Goal: Information Seeking & Learning: Learn about a topic

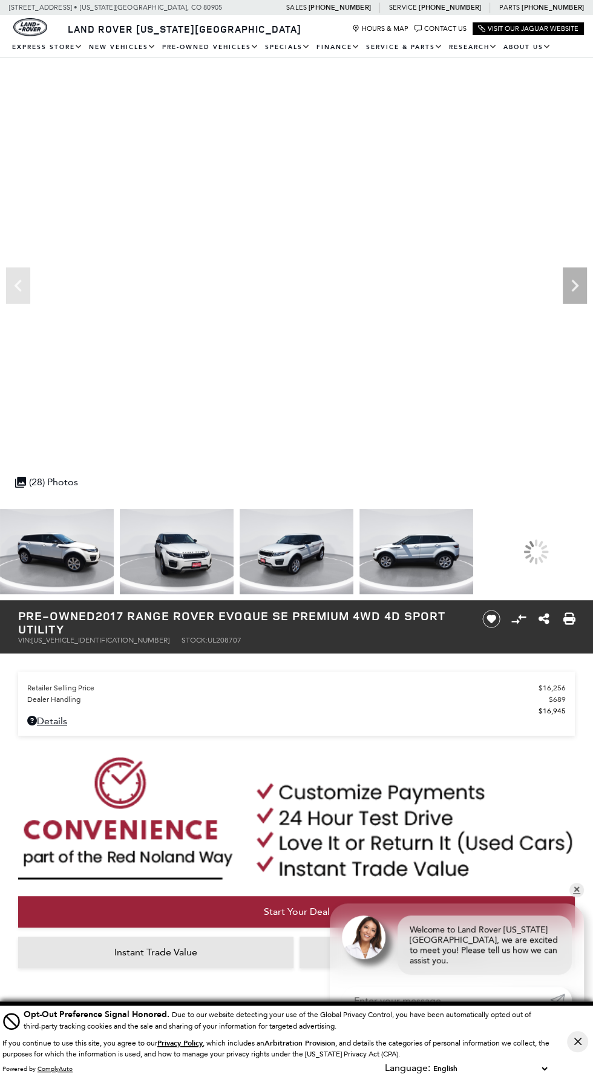
click at [206, 555] on img at bounding box center [177, 551] width 114 height 85
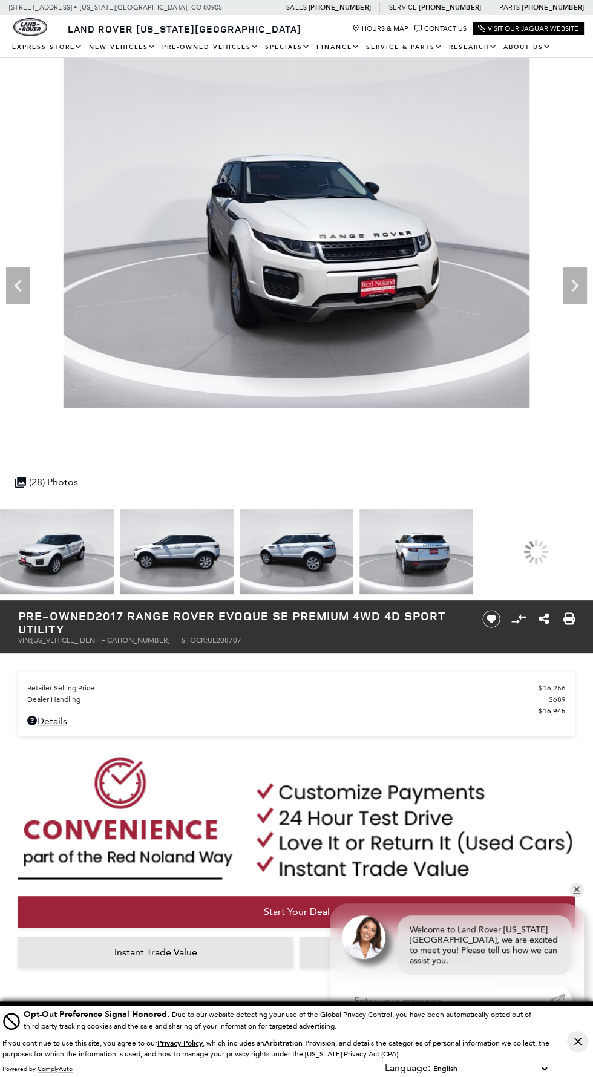
click at [179, 552] on img at bounding box center [177, 551] width 114 height 85
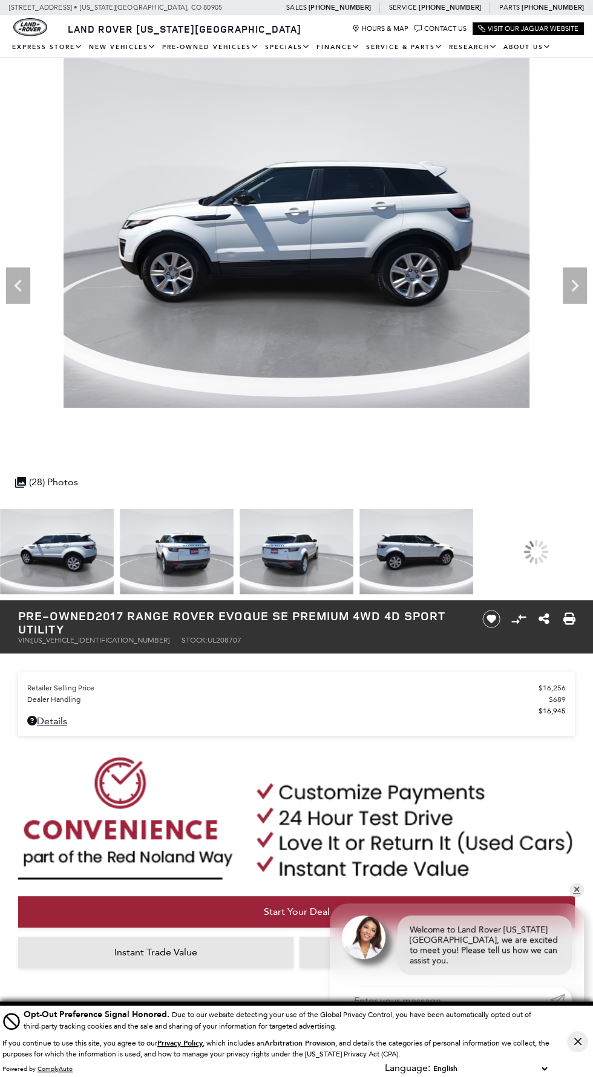
click at [192, 561] on img at bounding box center [177, 551] width 114 height 85
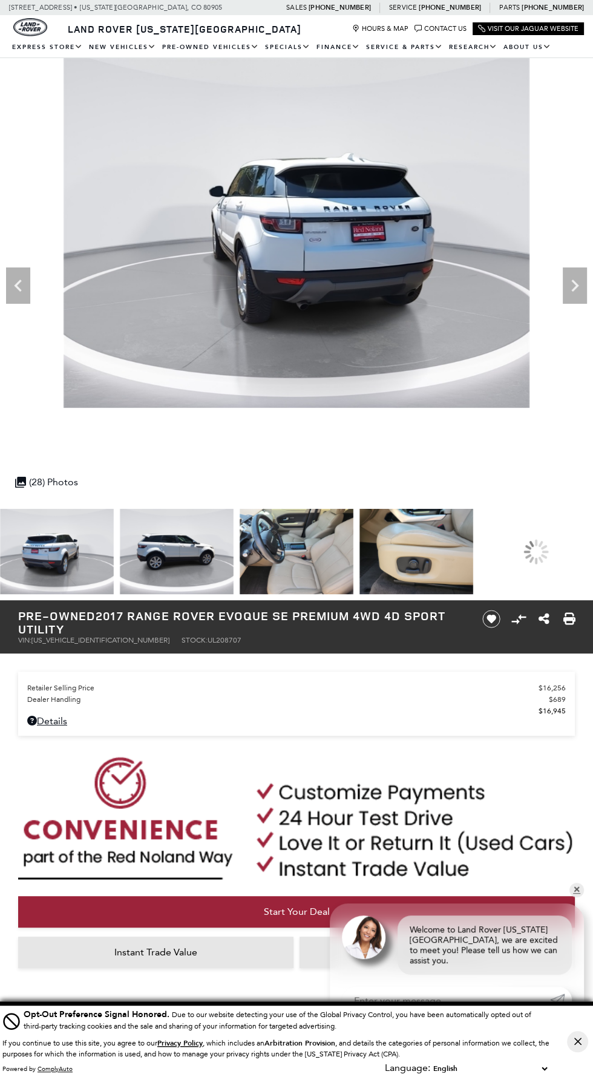
click at [177, 565] on img at bounding box center [177, 551] width 114 height 85
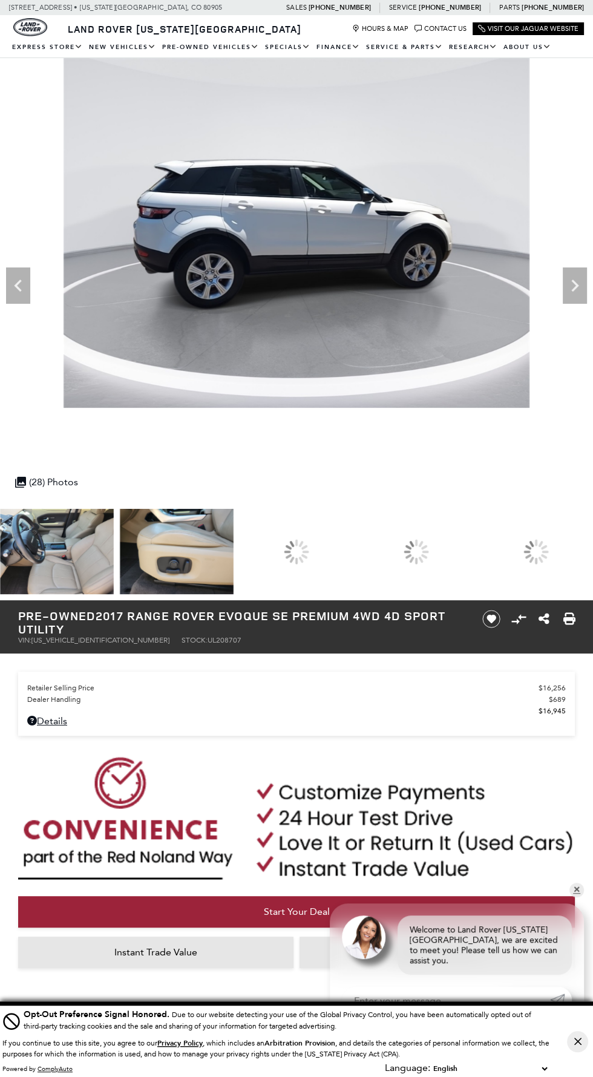
click at [180, 552] on img at bounding box center [177, 551] width 114 height 85
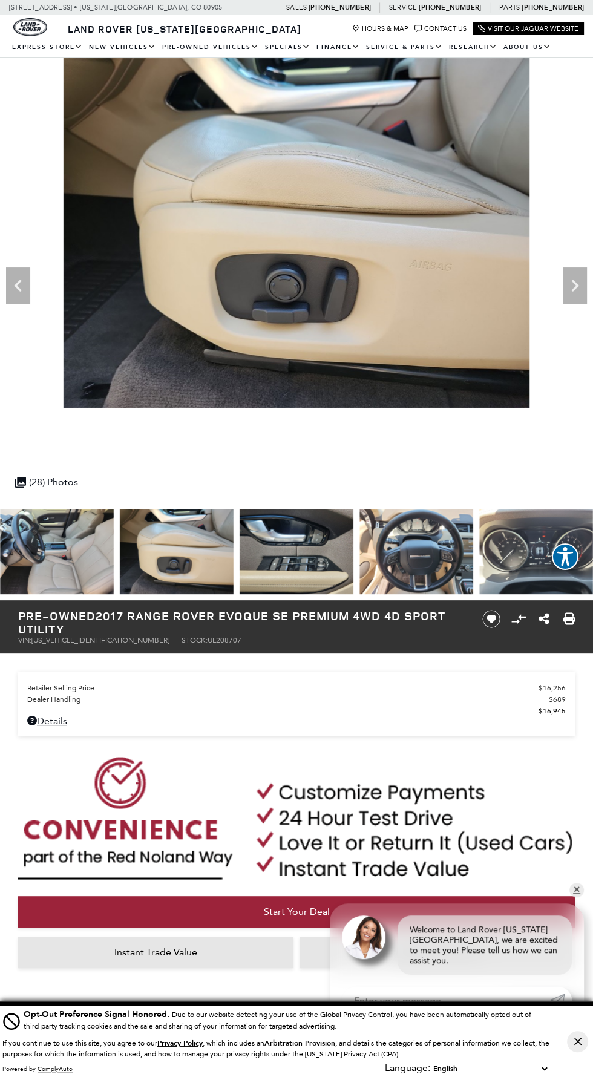
click at [457, 529] on img at bounding box center [416, 551] width 114 height 85
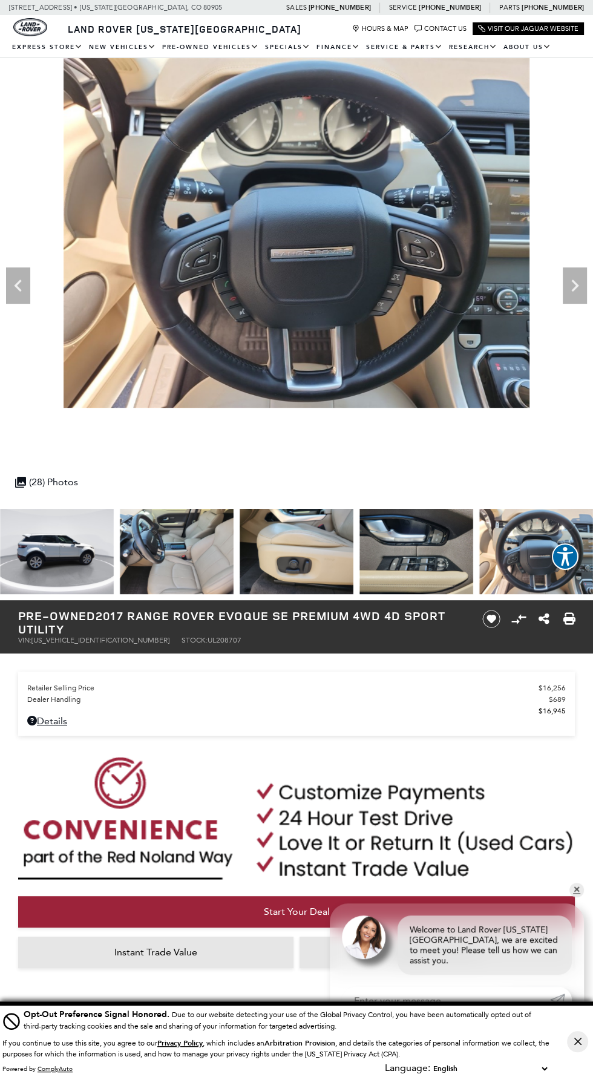
click at [240, 560] on img at bounding box center [297, 551] width 114 height 85
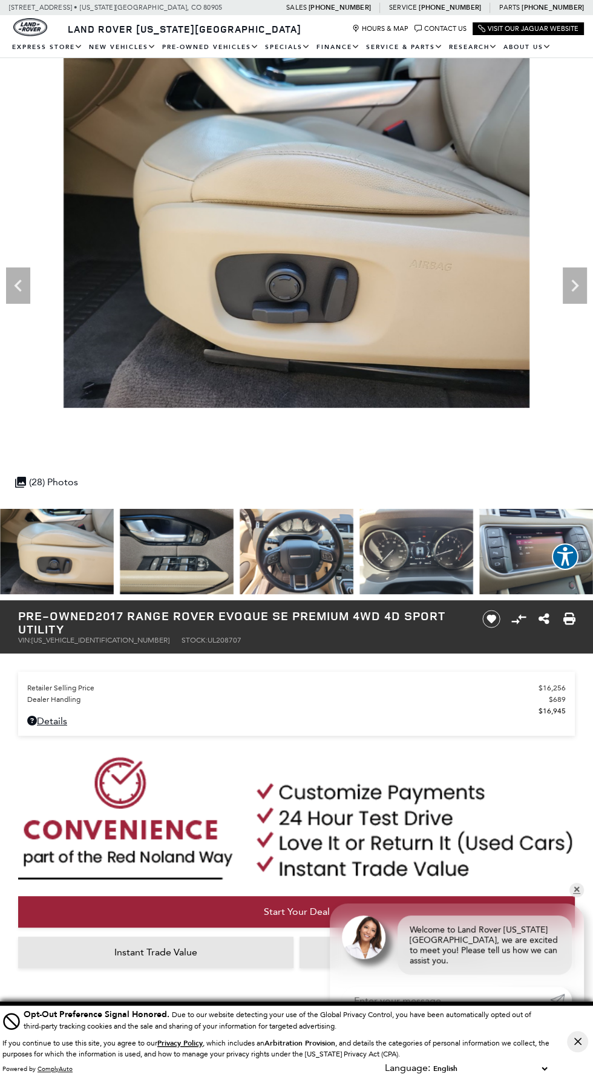
click at [33, 296] on img at bounding box center [296, 233] width 593 height 350
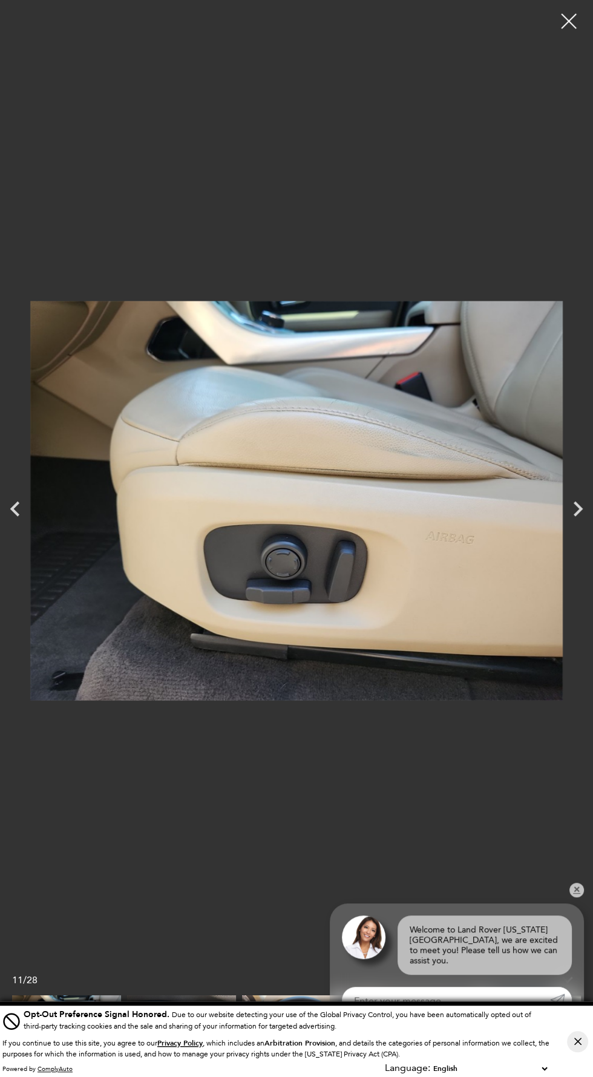
click at [15, 508] on icon "Previous" at bounding box center [15, 509] width 30 height 30
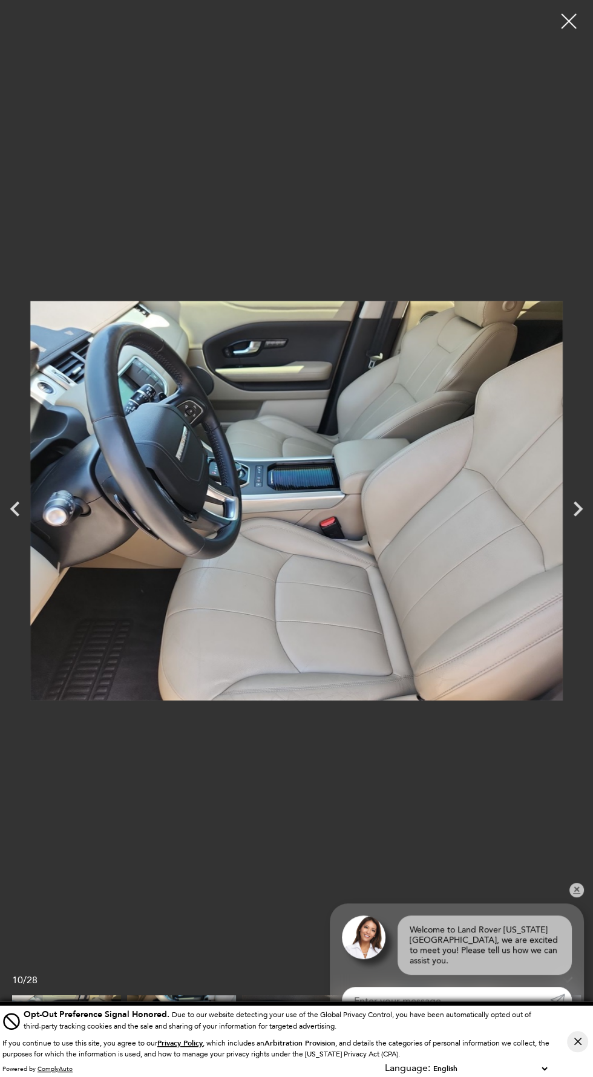
click at [578, 508] on icon "Next" at bounding box center [578, 509] width 30 height 30
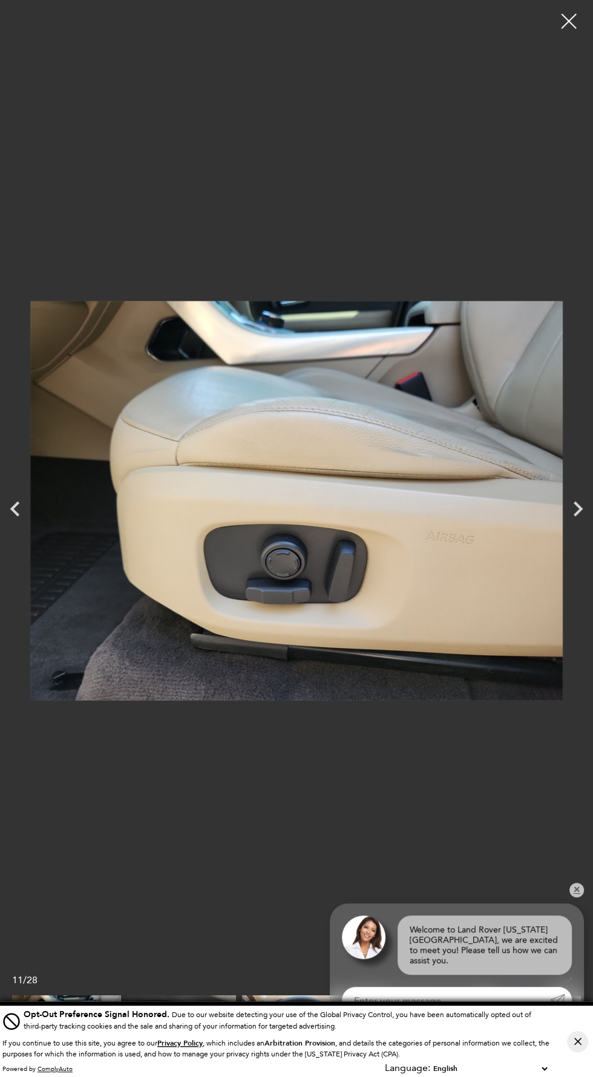
click at [572, 515] on icon "Next" at bounding box center [578, 509] width 30 height 30
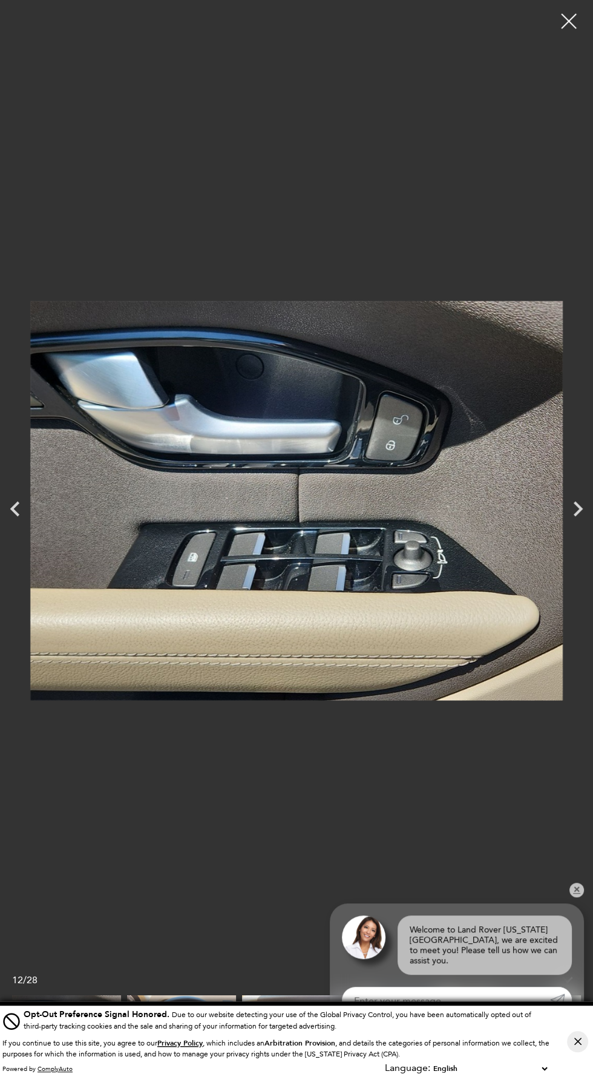
click at [576, 501] on icon "Next" at bounding box center [578, 509] width 30 height 30
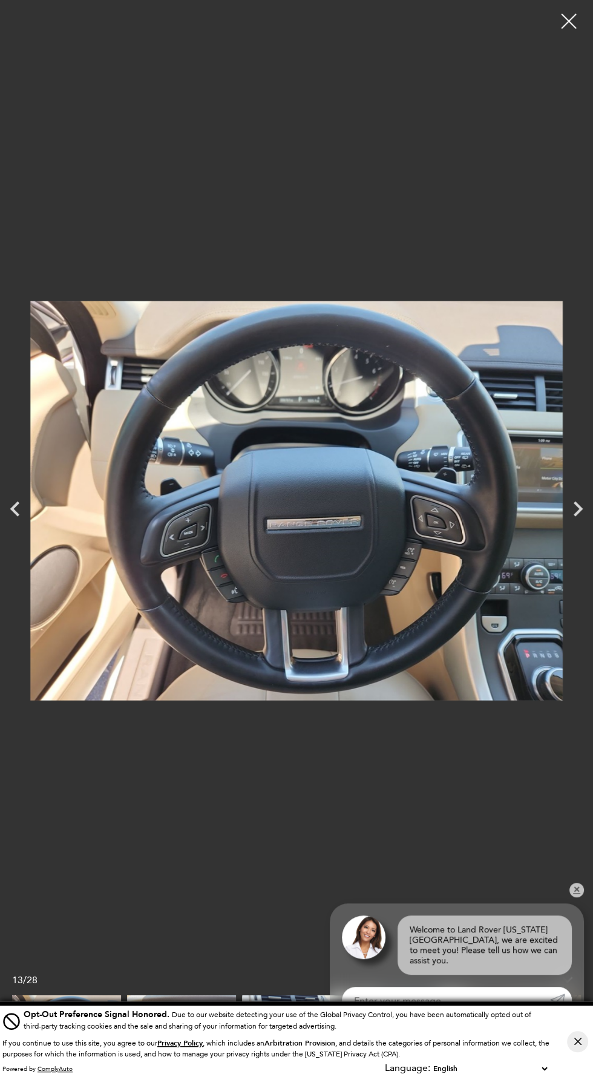
click at [578, 508] on icon "Next" at bounding box center [578, 509] width 30 height 30
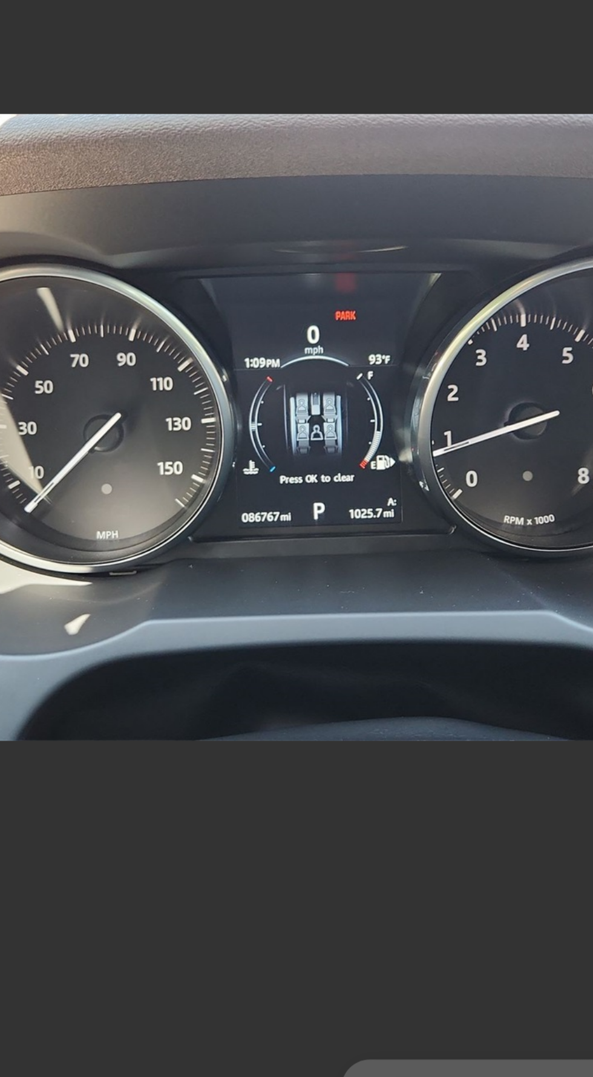
scroll to position [2, 0]
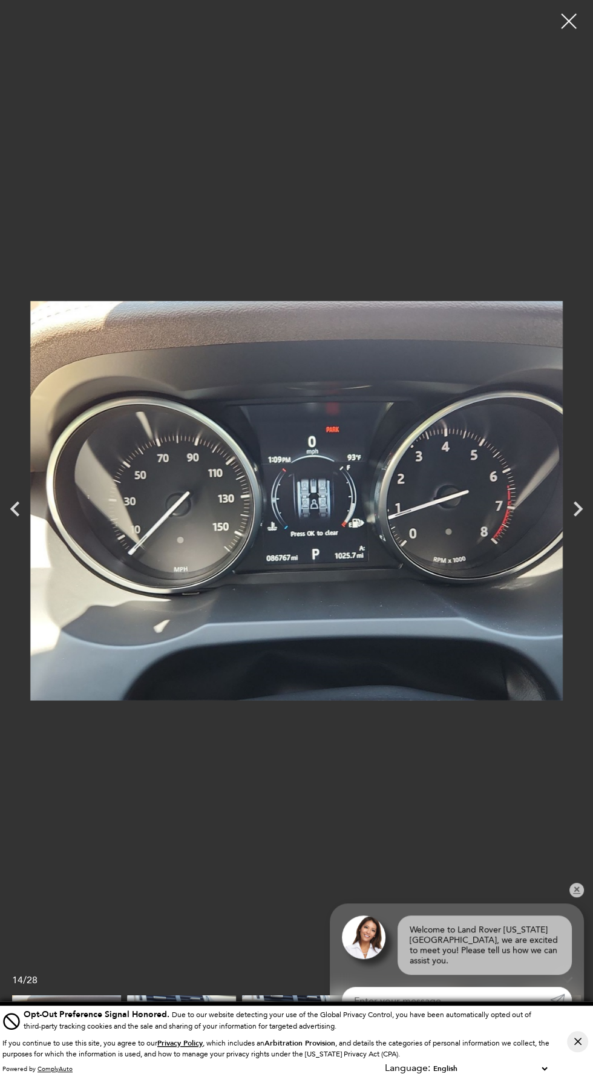
click at [578, 508] on icon "Next" at bounding box center [578, 509] width 30 height 30
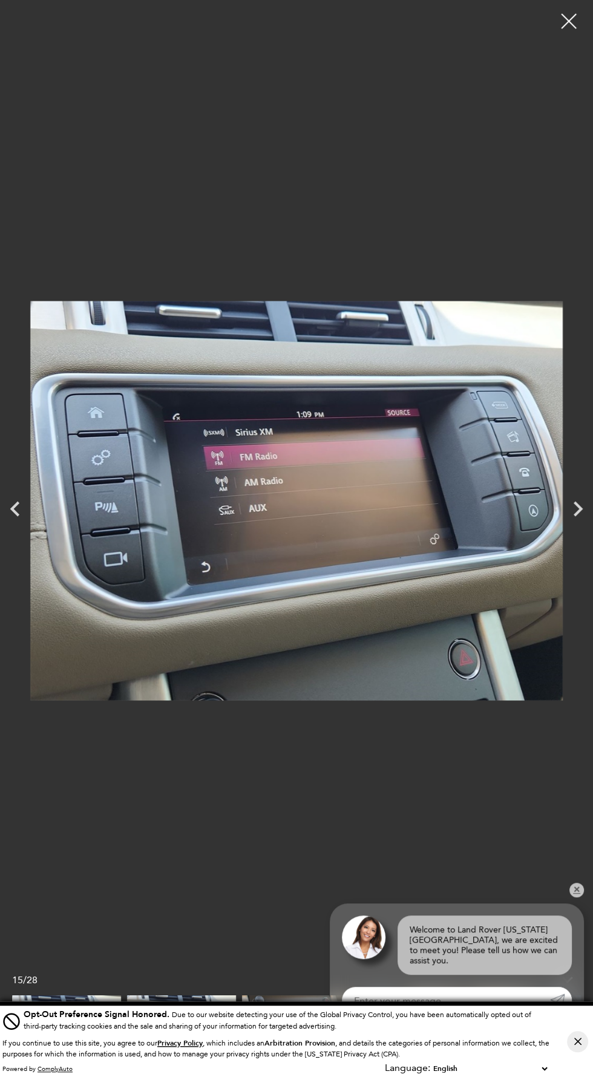
click at [584, 521] on icon "Next" at bounding box center [578, 509] width 30 height 30
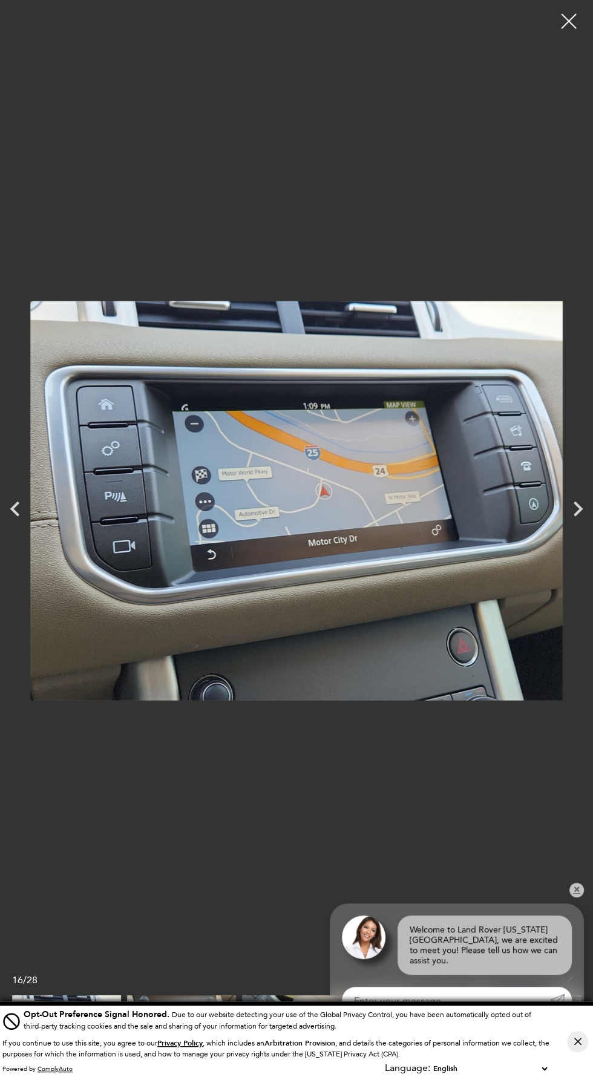
click at [577, 517] on icon "Next" at bounding box center [578, 509] width 30 height 30
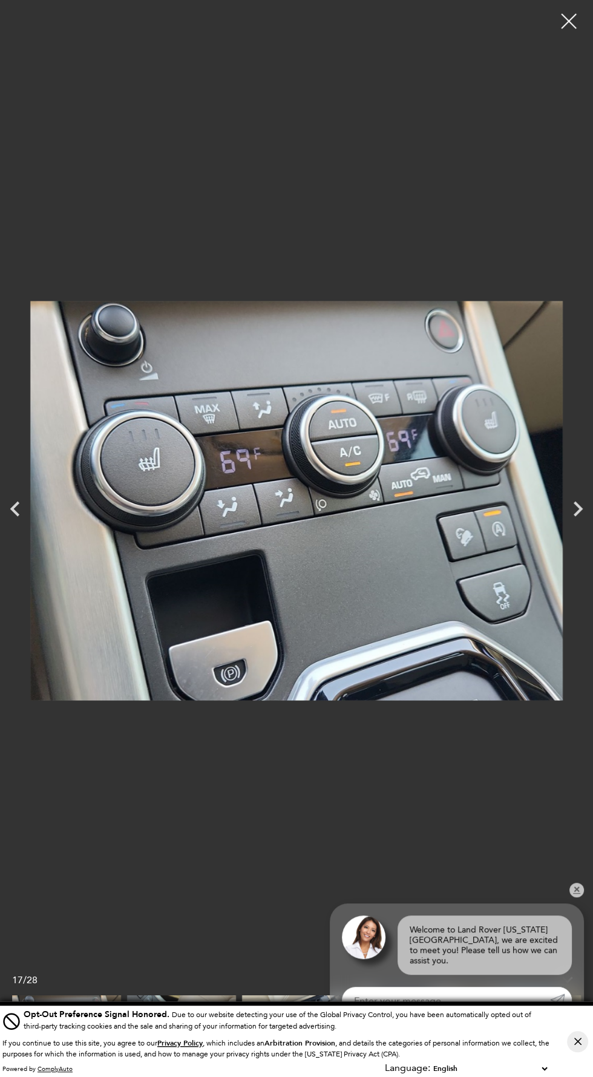
click at [579, 514] on icon "Next" at bounding box center [578, 509] width 30 height 30
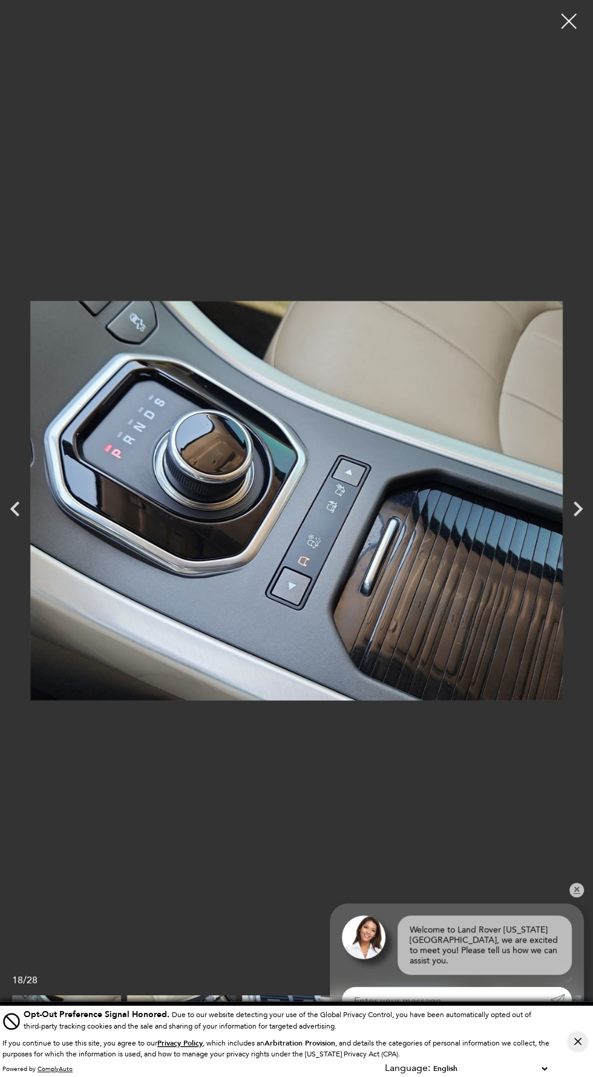
click at [582, 509] on icon "Next" at bounding box center [578, 509] width 30 height 30
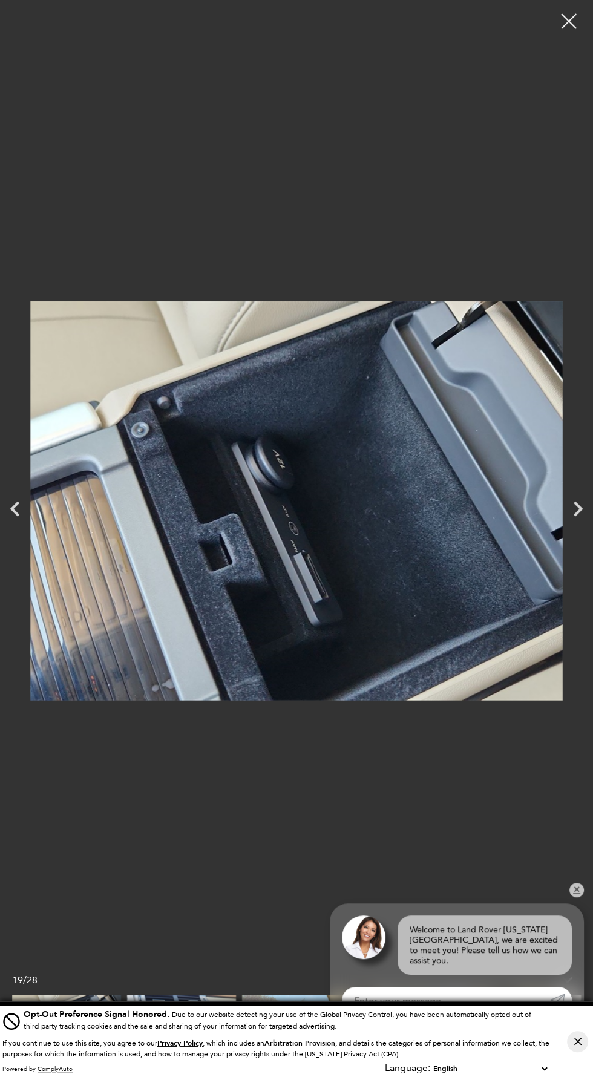
click at [578, 509] on icon "Next" at bounding box center [577, 508] width 9 height 15
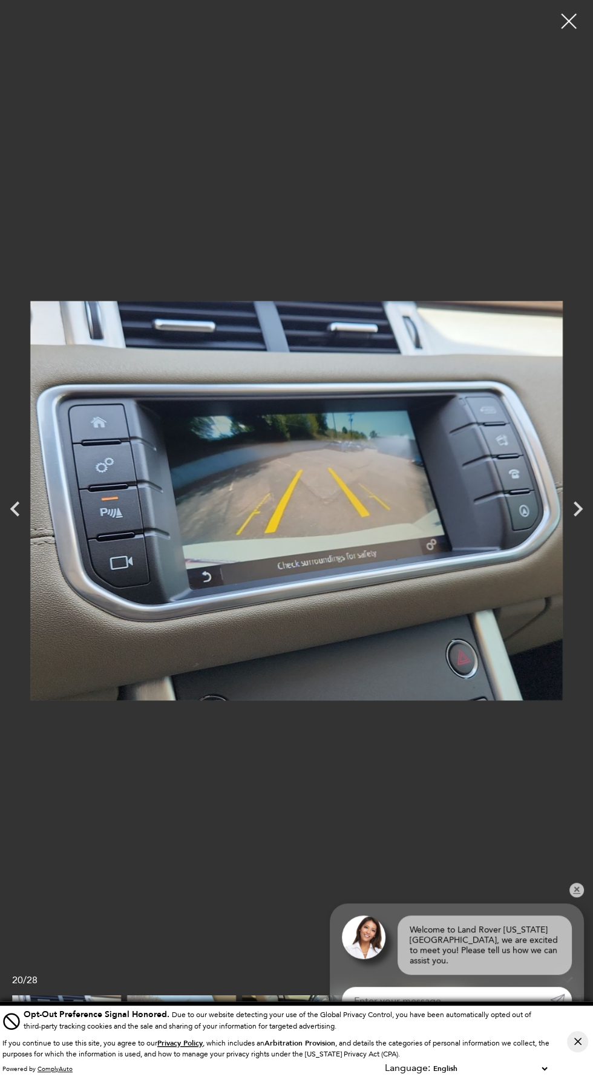
click at [578, 508] on icon "Next" at bounding box center [578, 509] width 30 height 30
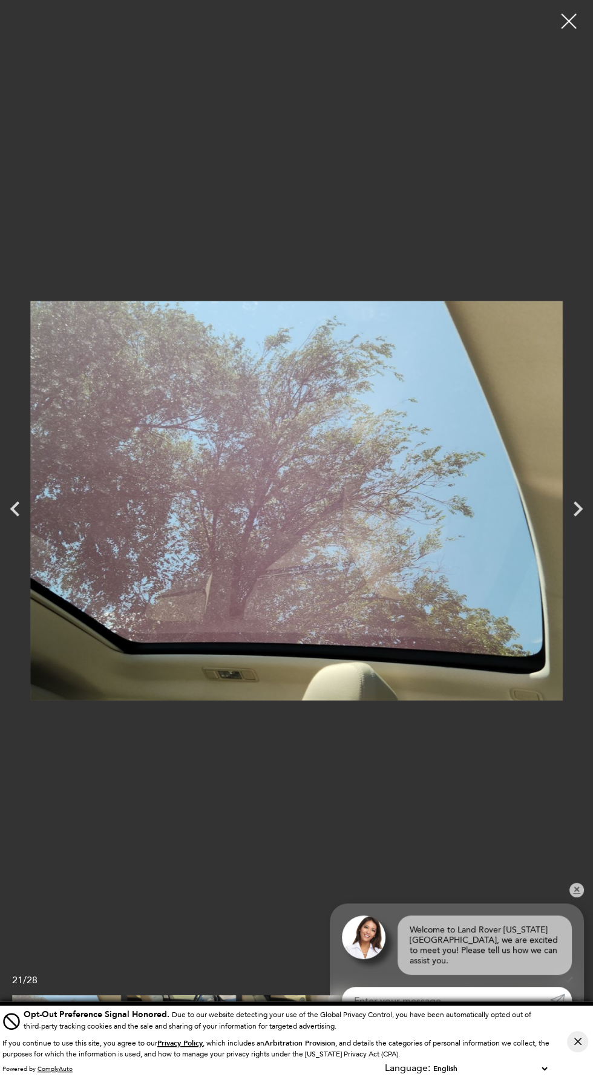
click at [567, 510] on icon "Next" at bounding box center [578, 509] width 30 height 30
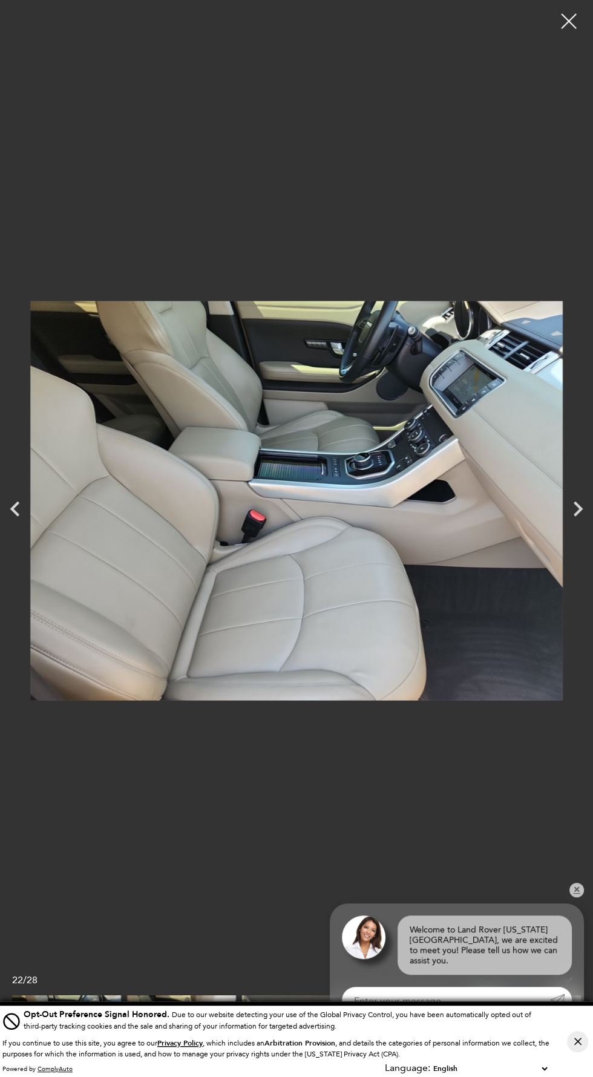
click at [582, 517] on icon "Next" at bounding box center [578, 509] width 30 height 30
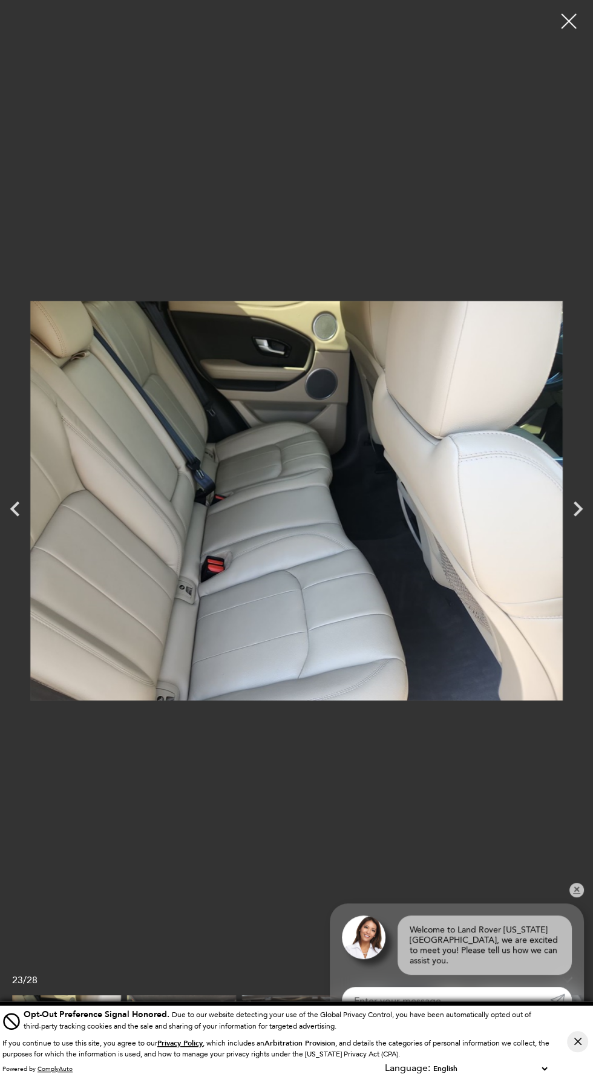
click at [578, 508] on icon "Next" at bounding box center [578, 509] width 30 height 30
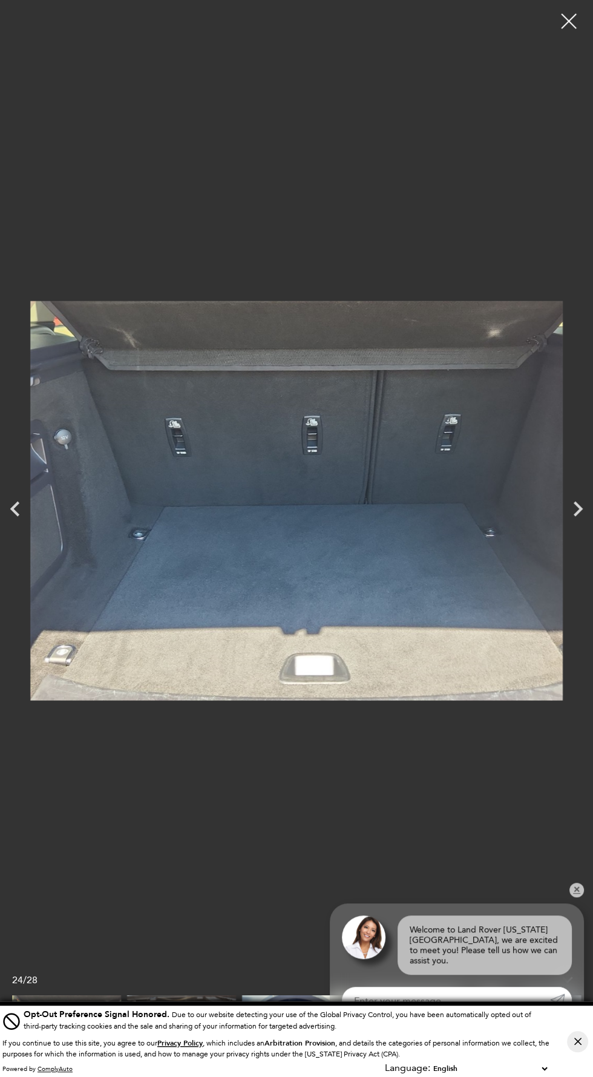
click at [576, 521] on icon "Next" at bounding box center [578, 509] width 30 height 30
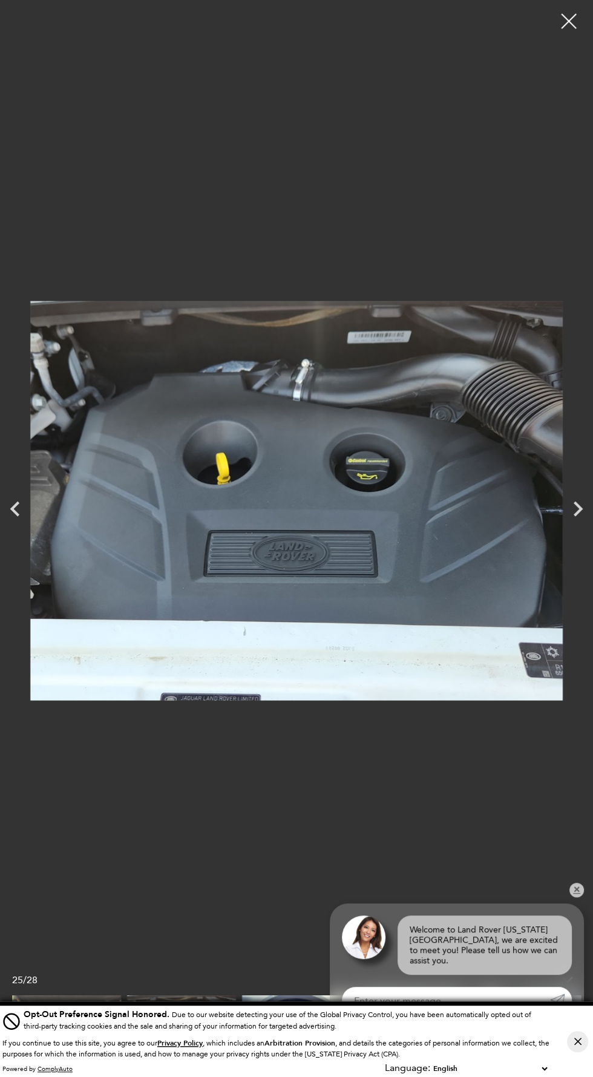
click at [569, 519] on icon "Next" at bounding box center [578, 509] width 30 height 30
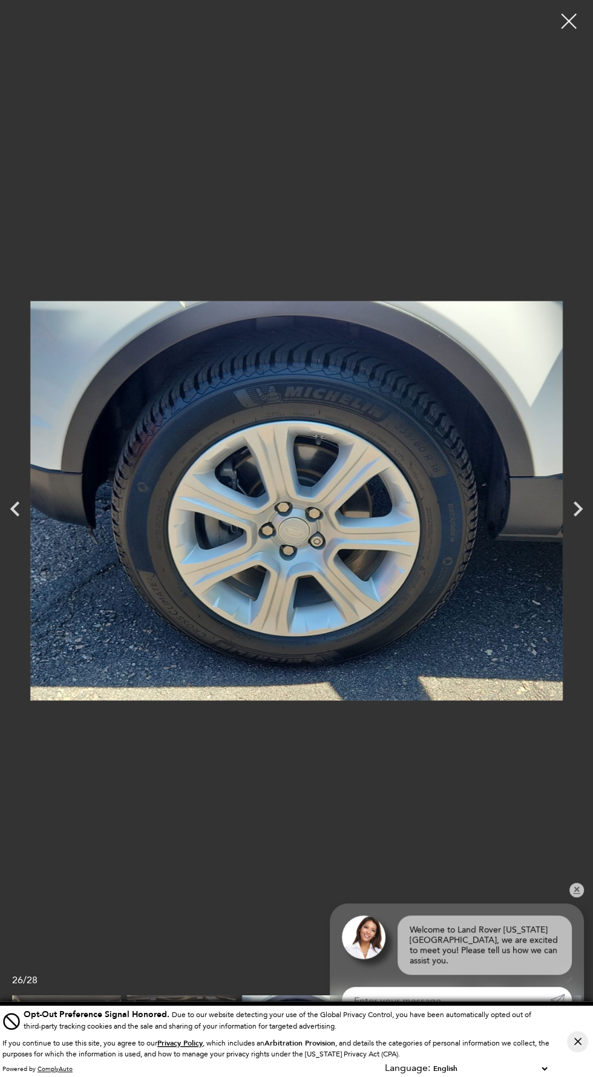
click at [578, 518] on icon "Next" at bounding box center [578, 509] width 30 height 30
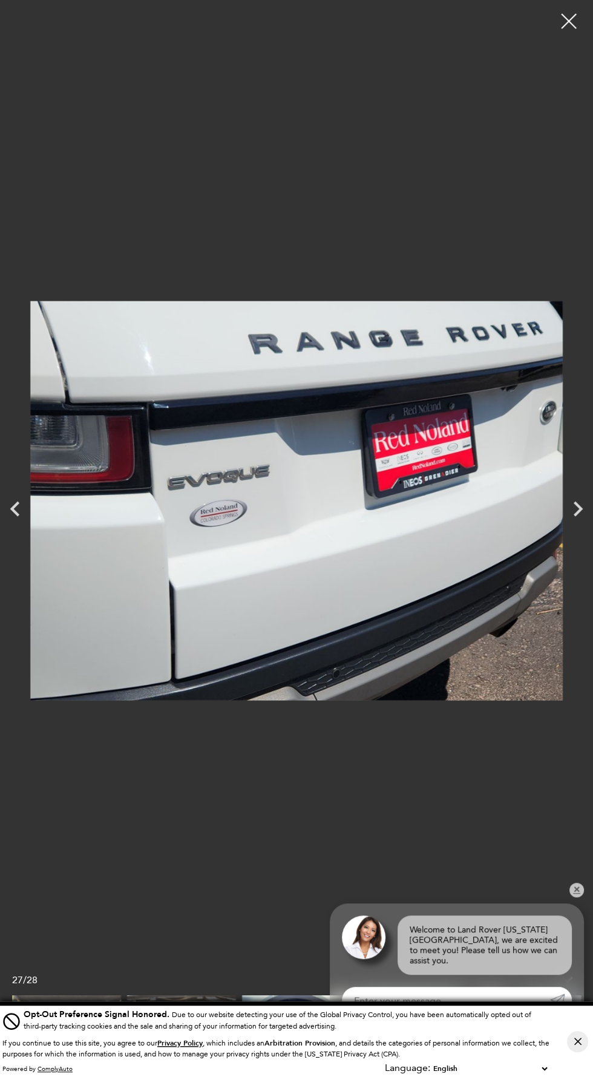
click at [576, 518] on icon "Next" at bounding box center [578, 509] width 30 height 30
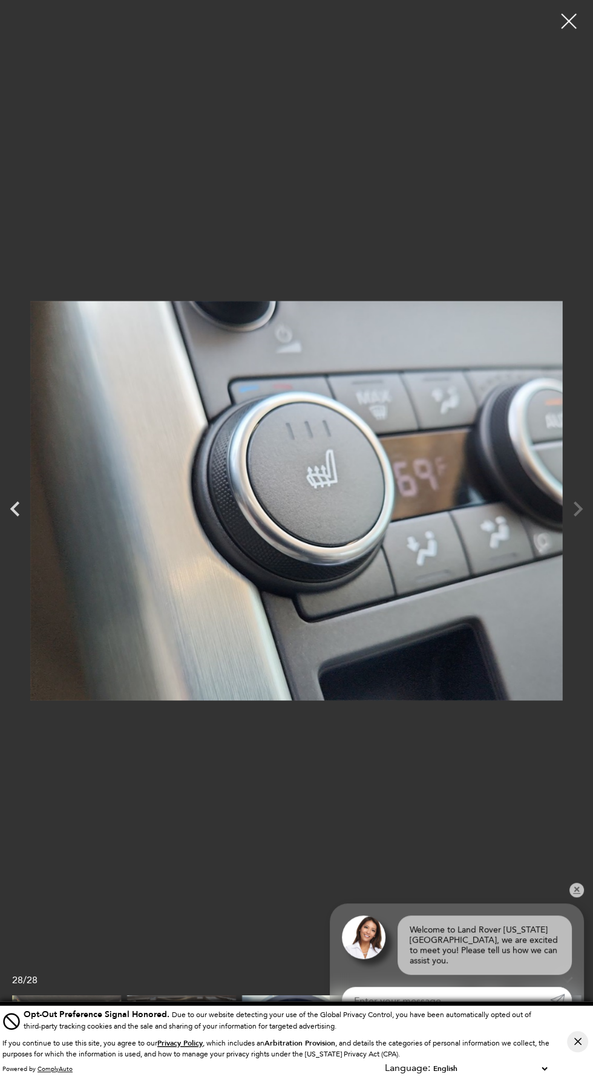
click at [566, 504] on div at bounding box center [296, 500] width 593 height 983
click at [552, 515] on img at bounding box center [296, 500] width 532 height 983
click at [42, 567] on img at bounding box center [296, 500] width 532 height 983
click at [20, 524] on icon "Previous" at bounding box center [15, 509] width 30 height 30
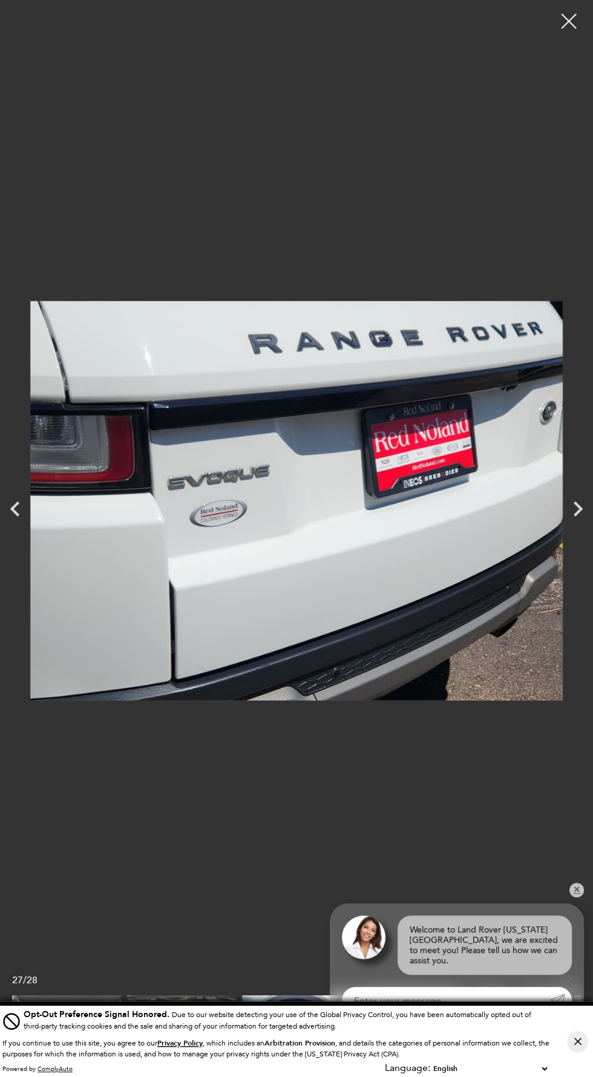
click at [15, 524] on icon "Previous" at bounding box center [15, 509] width 30 height 30
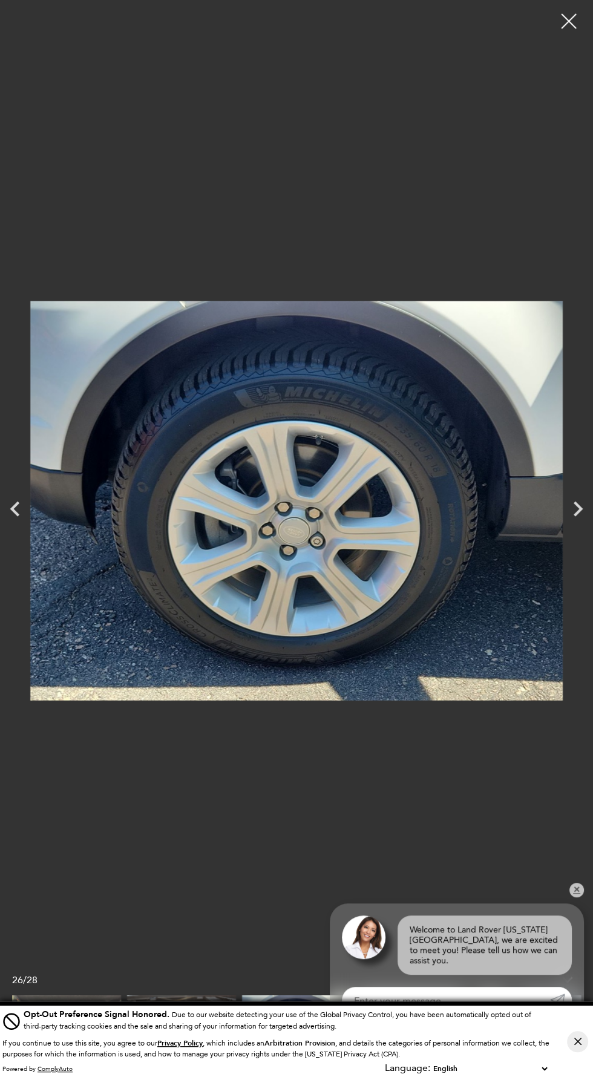
click at [42, 570] on img at bounding box center [296, 500] width 532 height 983
click at [27, 524] on icon "Previous" at bounding box center [15, 509] width 30 height 30
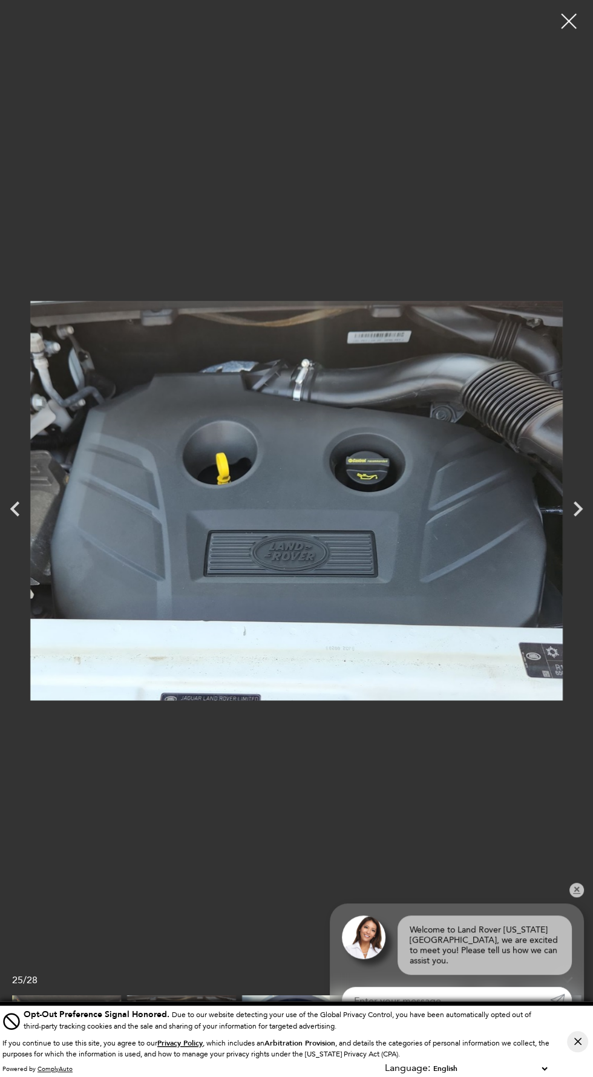
scroll to position [0, 0]
click at [15, 508] on icon "Previous" at bounding box center [15, 509] width 30 height 30
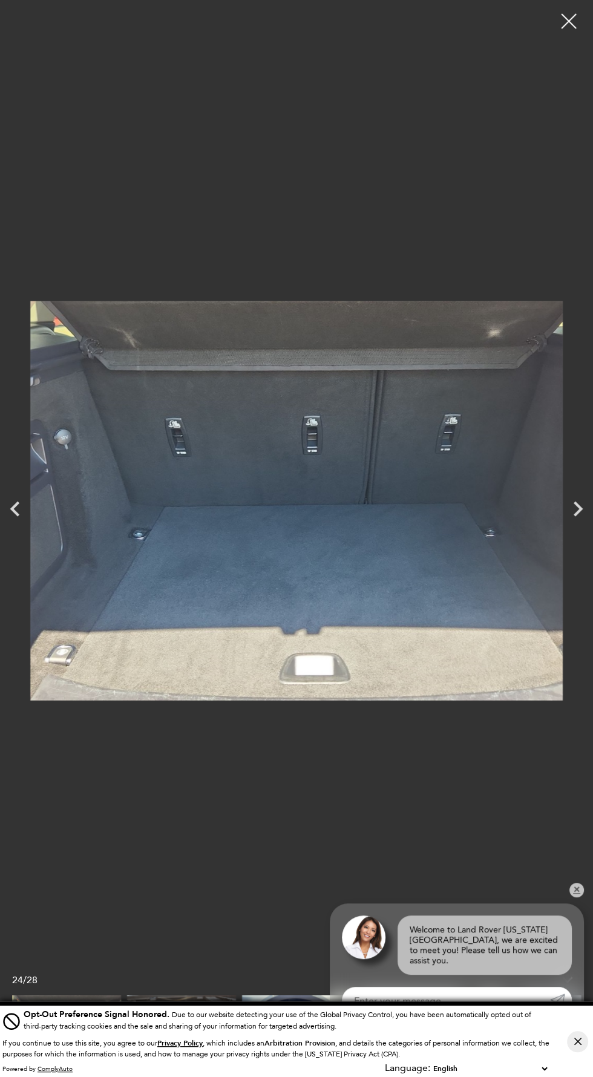
click at [22, 514] on icon "Previous" at bounding box center [15, 509] width 30 height 30
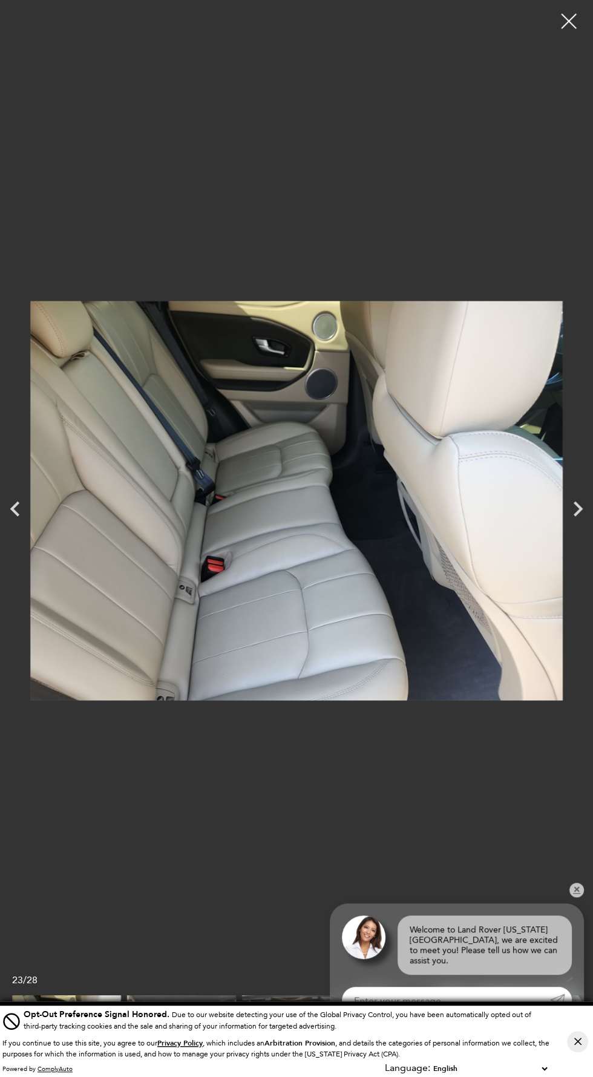
click at [15, 508] on icon "Previous" at bounding box center [15, 509] width 30 height 30
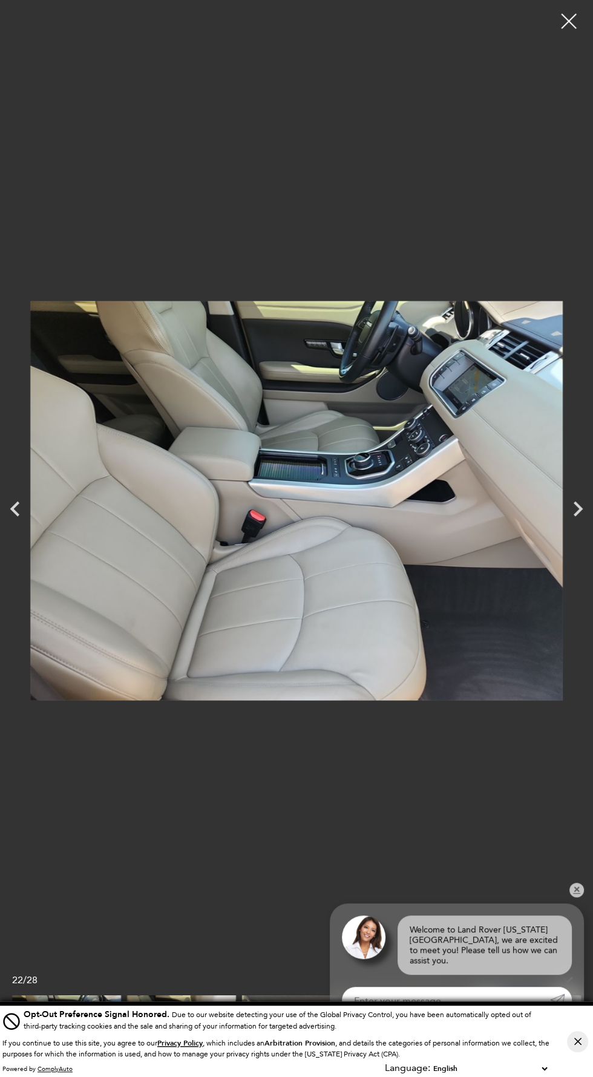
click at [42, 512] on img at bounding box center [296, 500] width 532 height 983
click at [21, 498] on icon "Previous" at bounding box center [15, 509] width 30 height 30
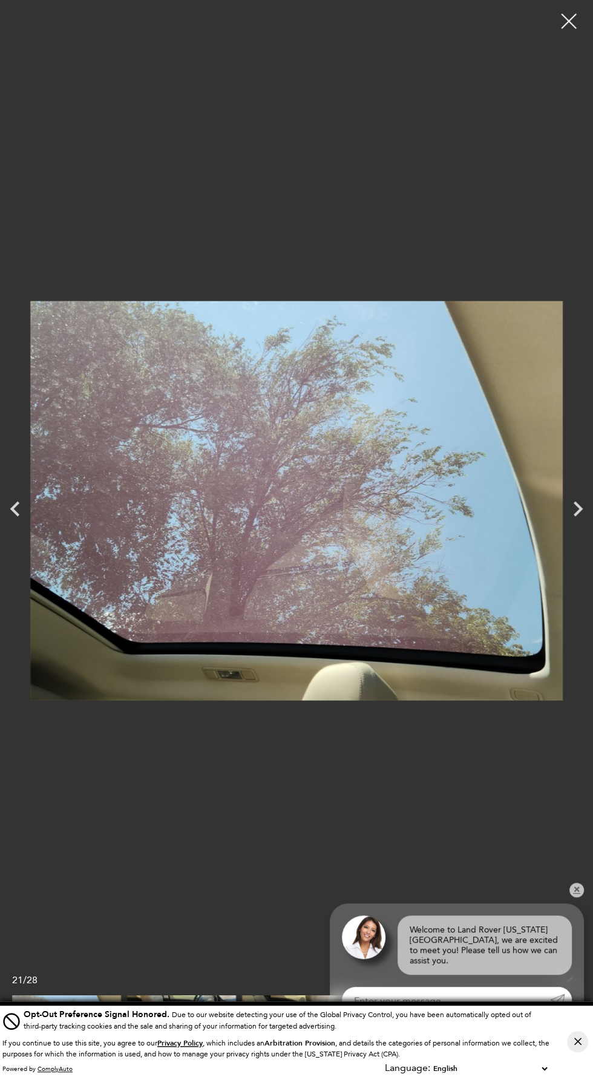
click at [15, 508] on icon "Previous" at bounding box center [15, 509] width 30 height 30
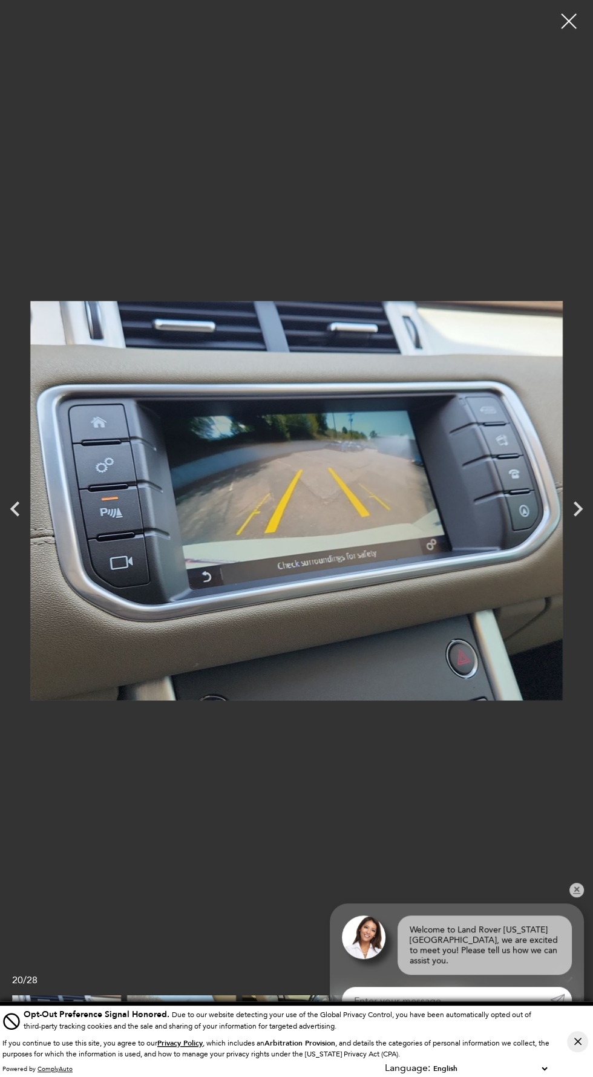
click at [15, 508] on icon "Previous" at bounding box center [15, 509] width 30 height 30
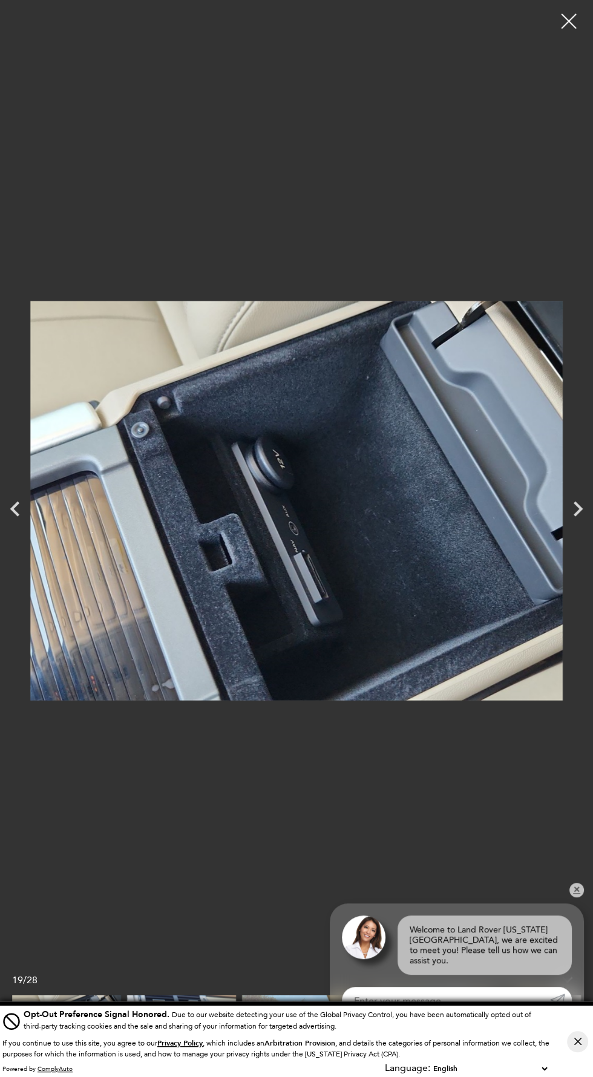
click at [15, 508] on icon "Previous" at bounding box center [15, 509] width 30 height 30
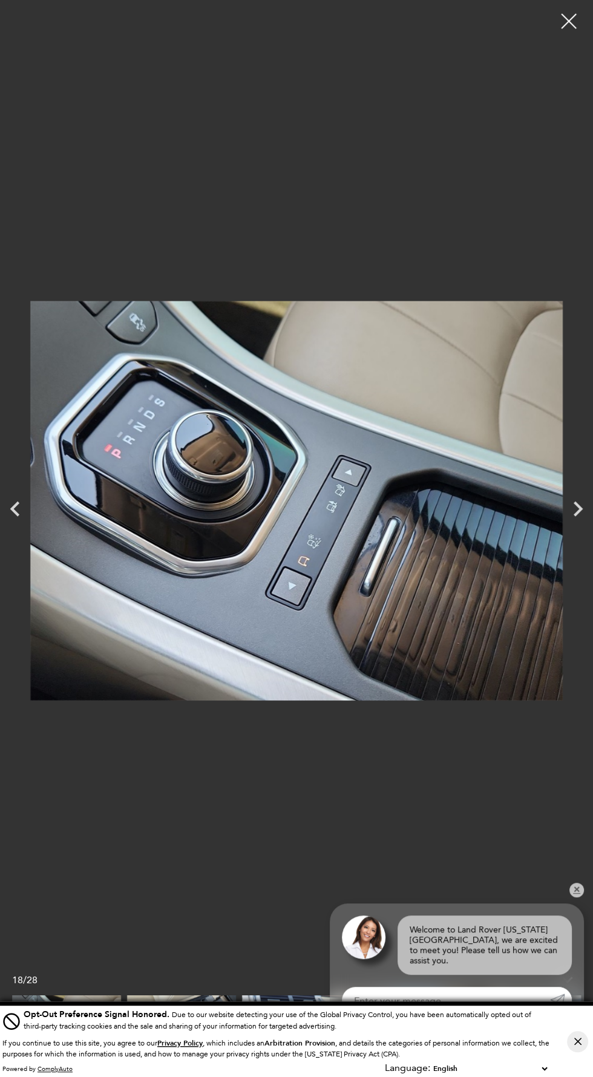
click at [15, 508] on icon "Previous" at bounding box center [15, 509] width 30 height 30
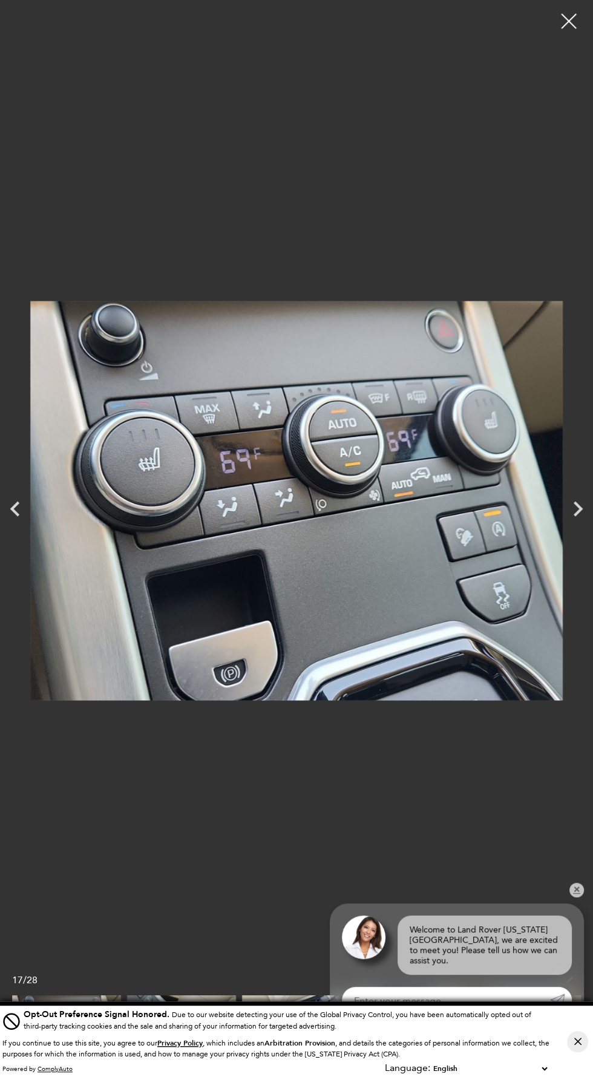
click at [15, 508] on icon "Previous" at bounding box center [15, 509] width 30 height 30
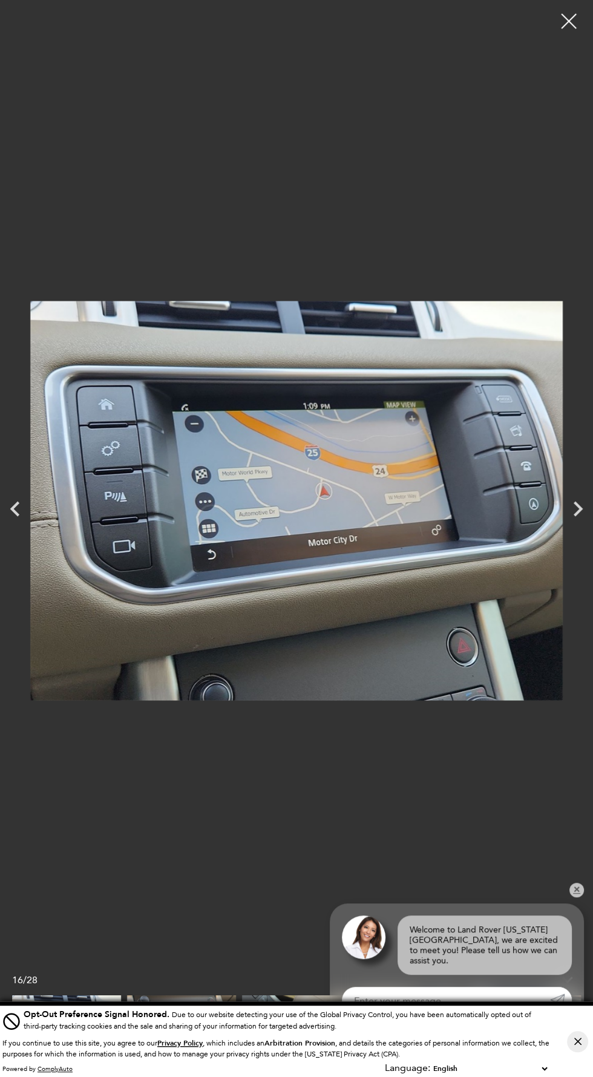
click at [15, 508] on icon "Previous" at bounding box center [15, 509] width 30 height 30
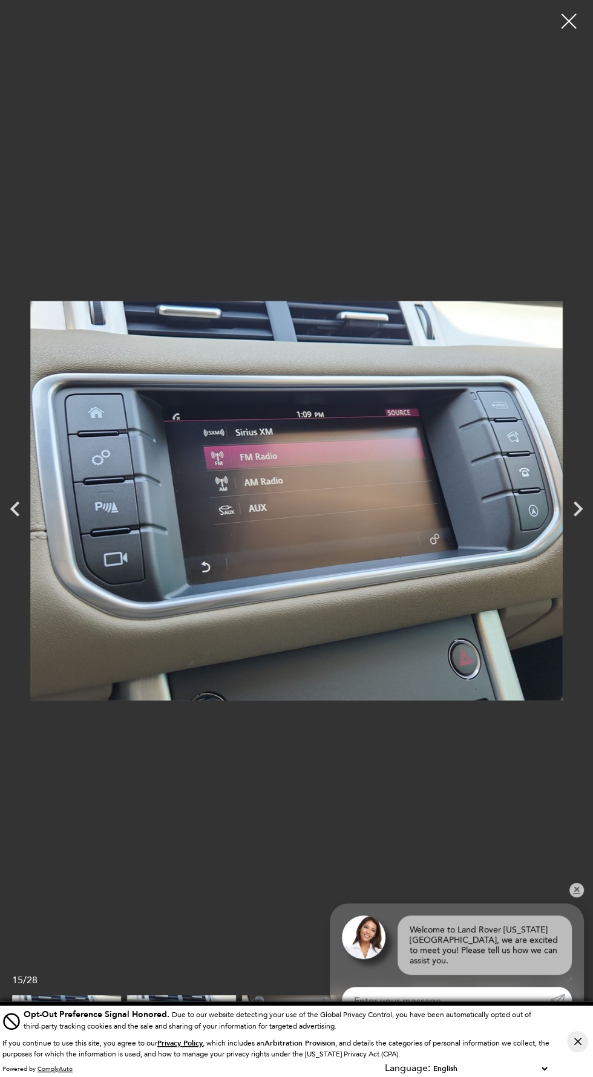
click at [15, 508] on icon "Previous" at bounding box center [15, 509] width 30 height 30
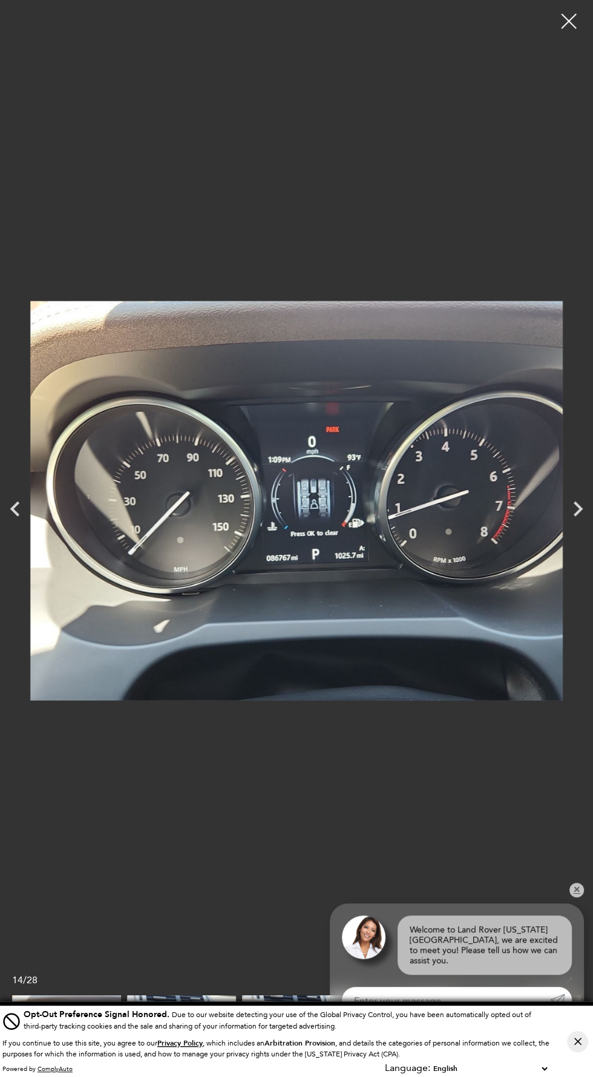
click at [581, 501] on icon "Next" at bounding box center [578, 509] width 30 height 30
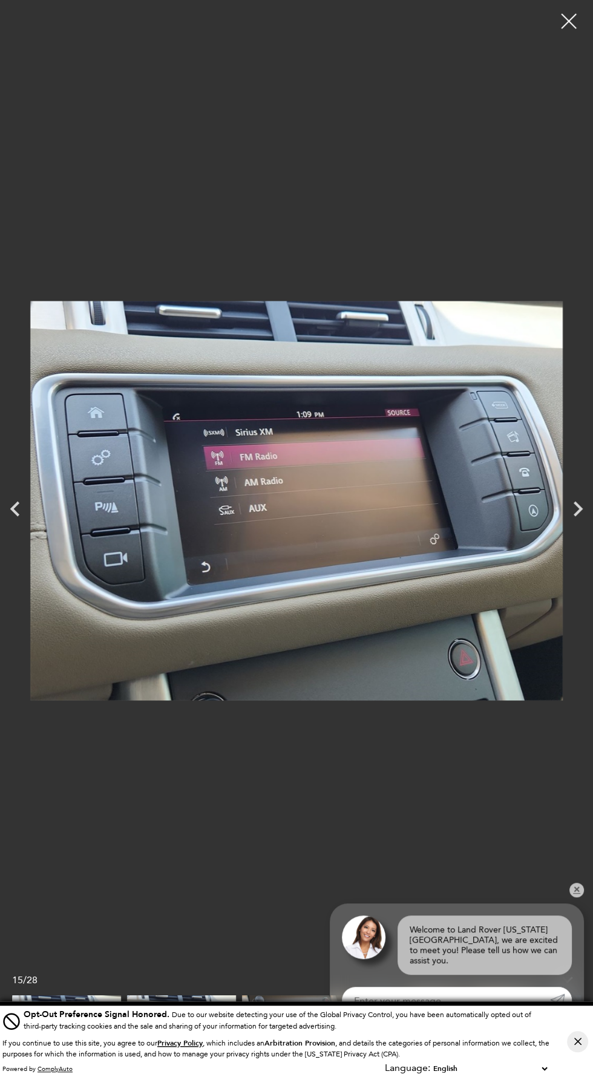
click at [15, 508] on icon "Previous" at bounding box center [15, 509] width 30 height 30
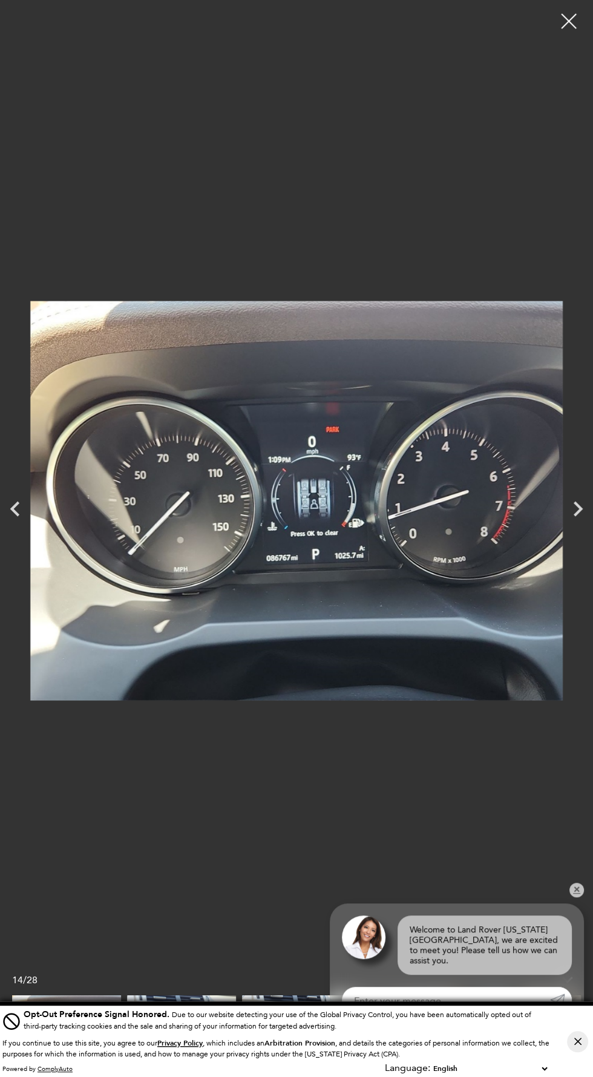
click at [15, 508] on icon "Previous" at bounding box center [15, 509] width 30 height 30
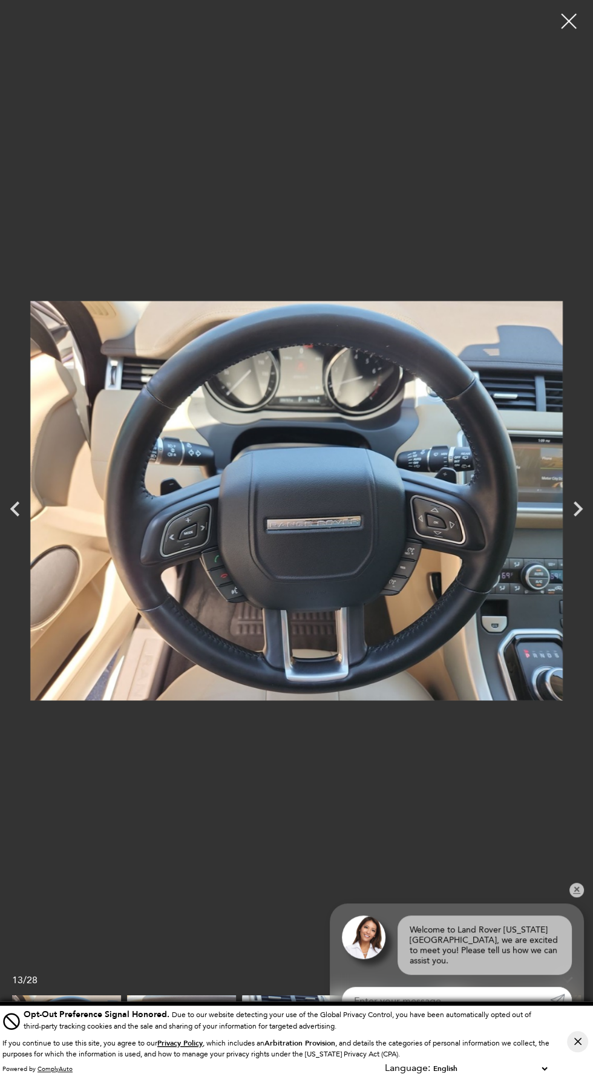
click at [15, 508] on icon "Previous" at bounding box center [15, 509] width 30 height 30
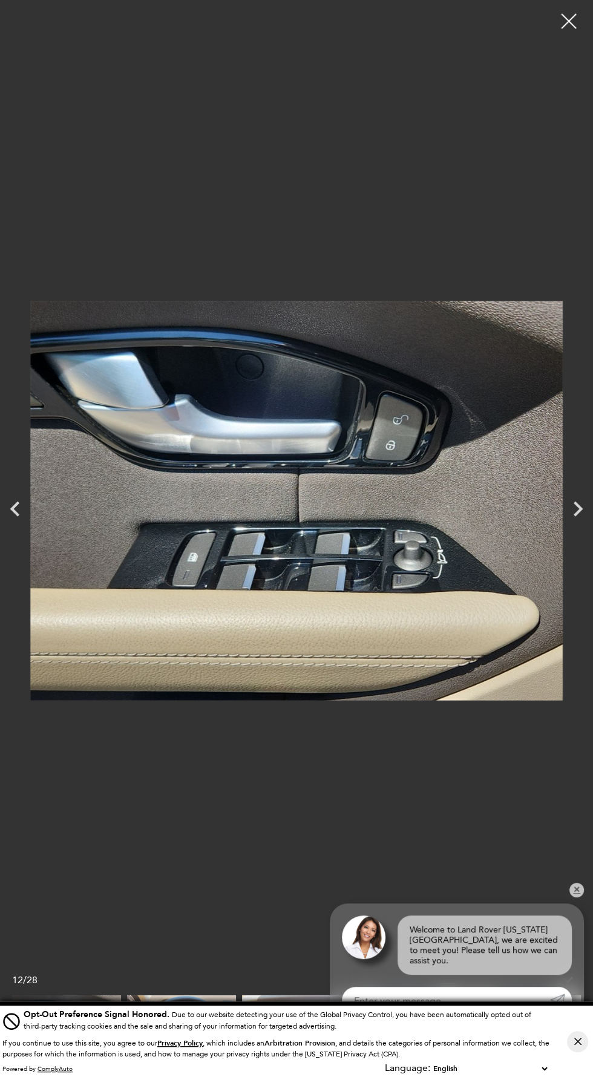
click at [15, 508] on icon "Previous" at bounding box center [15, 509] width 30 height 30
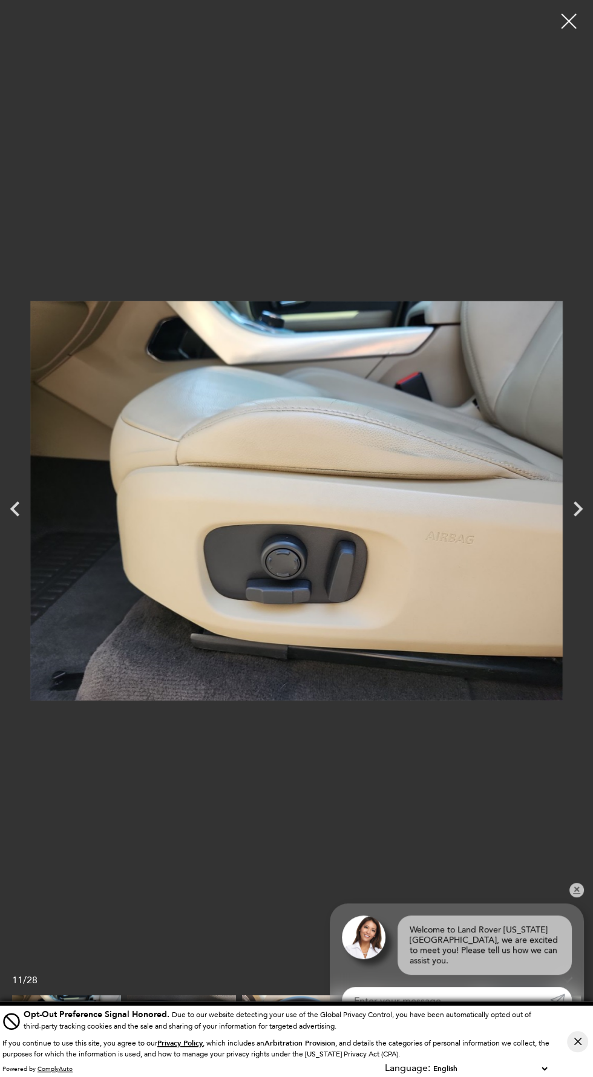
click at [28, 508] on icon "Previous" at bounding box center [15, 509] width 30 height 30
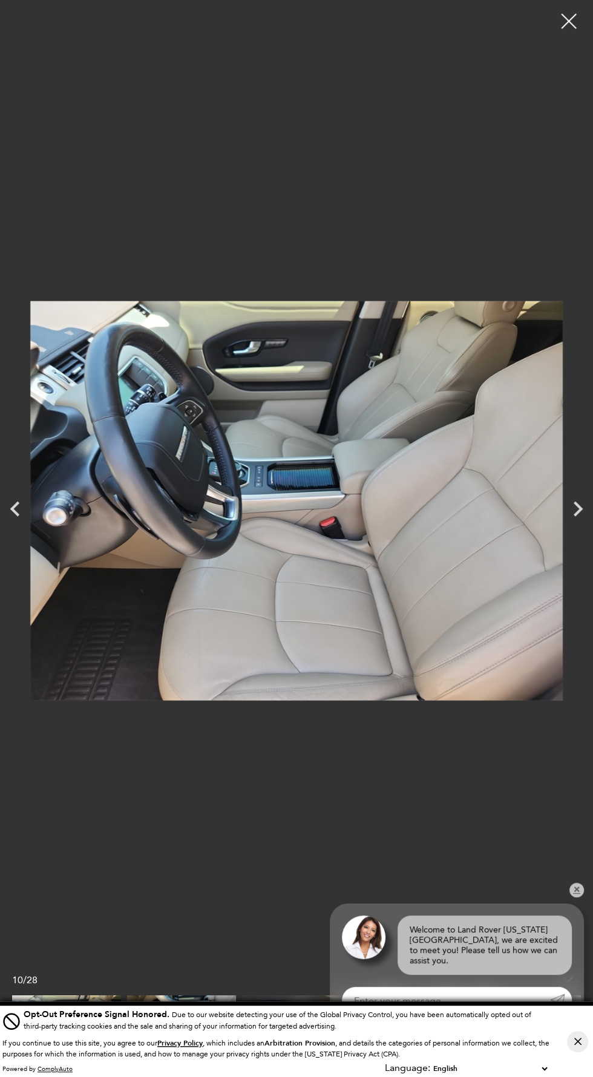
scroll to position [88, 0]
click at [15, 508] on icon "Previous" at bounding box center [15, 509] width 30 height 30
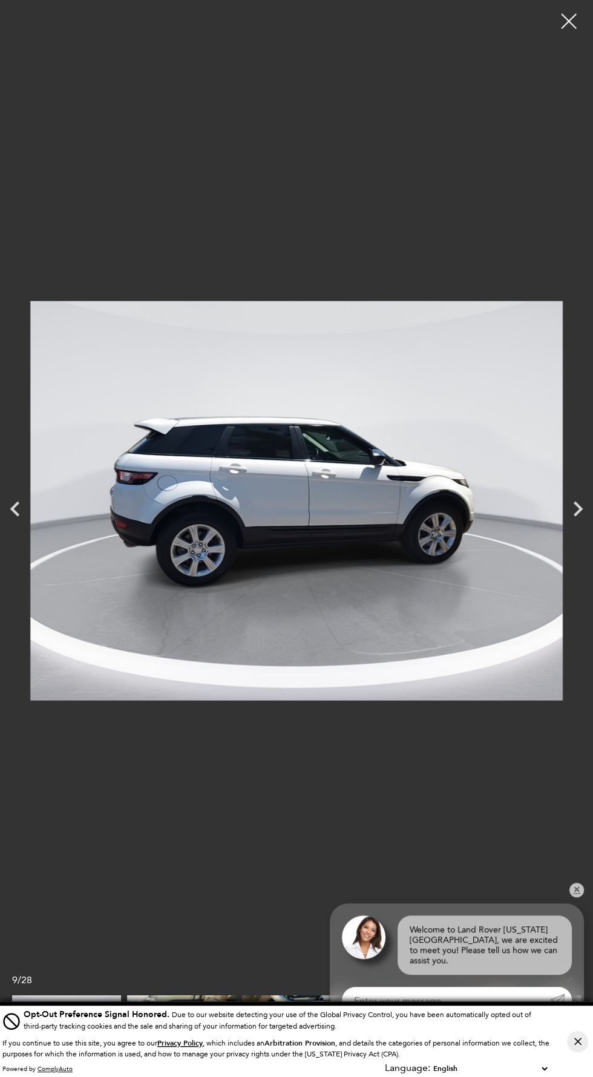
click at [15, 508] on icon "Previous" at bounding box center [15, 509] width 30 height 30
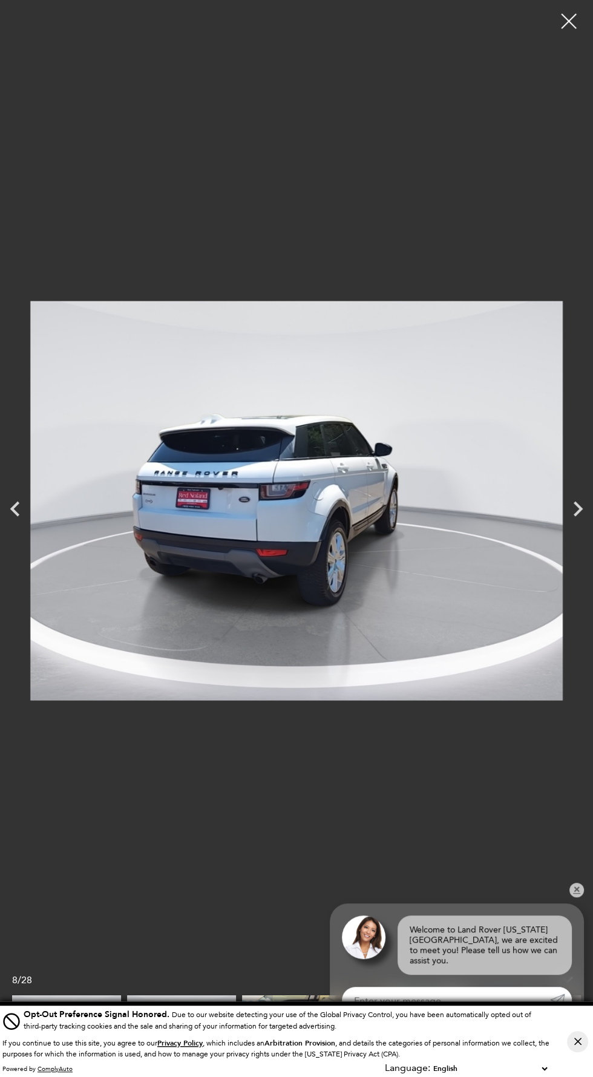
click at [15, 508] on icon "Previous" at bounding box center [15, 509] width 30 height 30
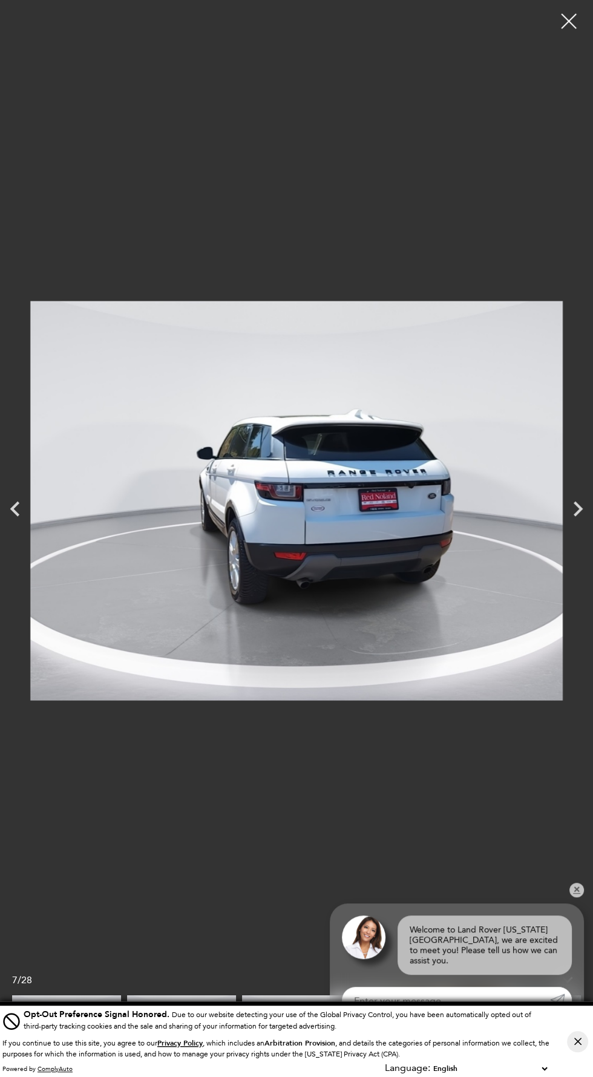
click at [15, 508] on icon "Previous" at bounding box center [15, 509] width 30 height 30
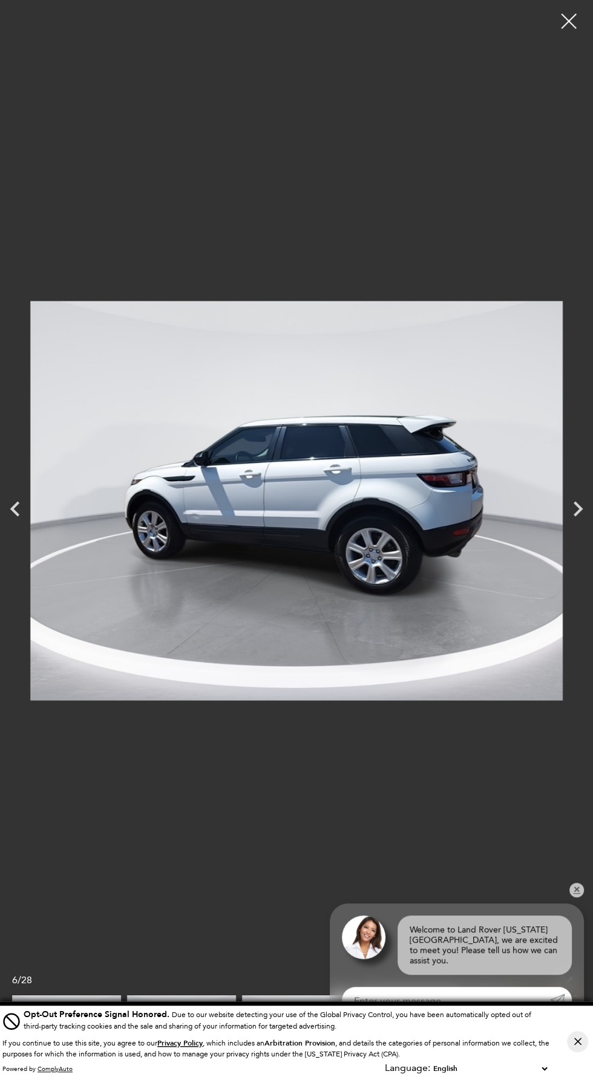
click at [21, 510] on icon "Previous" at bounding box center [15, 509] width 30 height 30
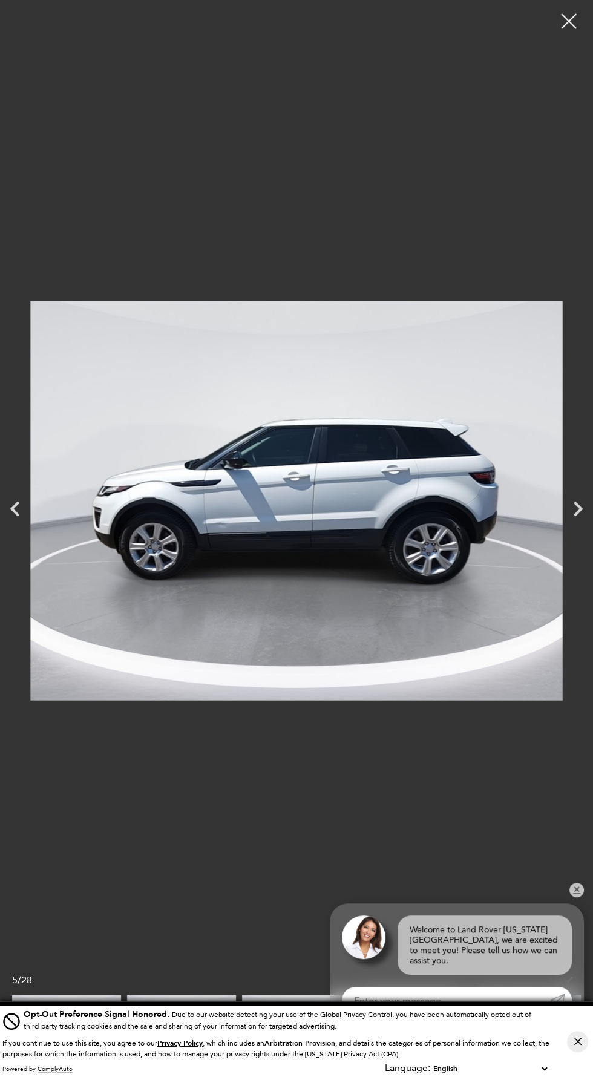
click at [15, 508] on icon "Previous" at bounding box center [15, 509] width 30 height 30
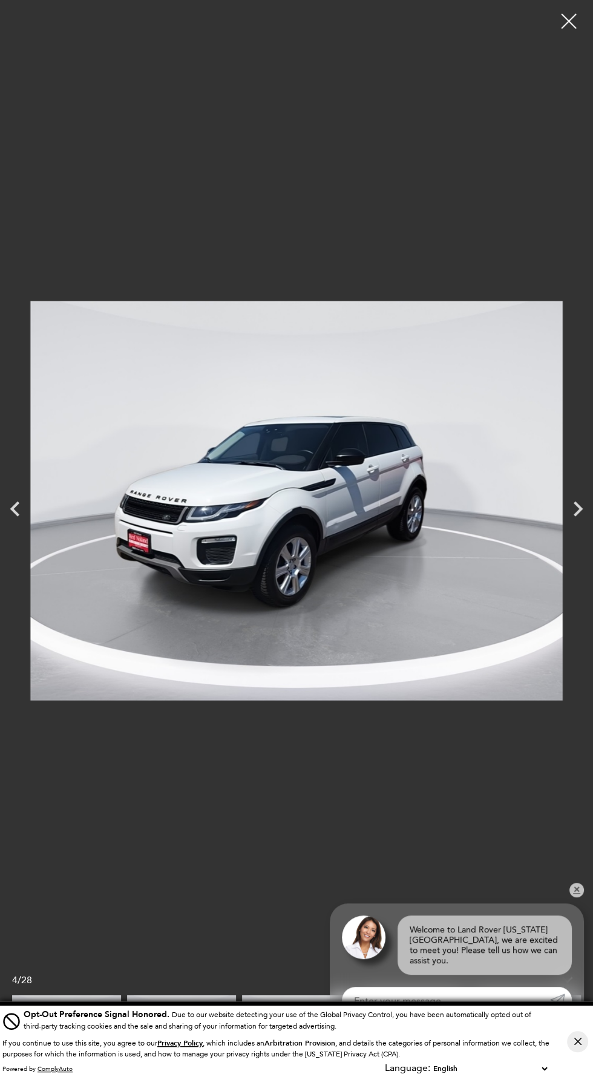
click at [15, 508] on icon "Previous" at bounding box center [15, 509] width 30 height 30
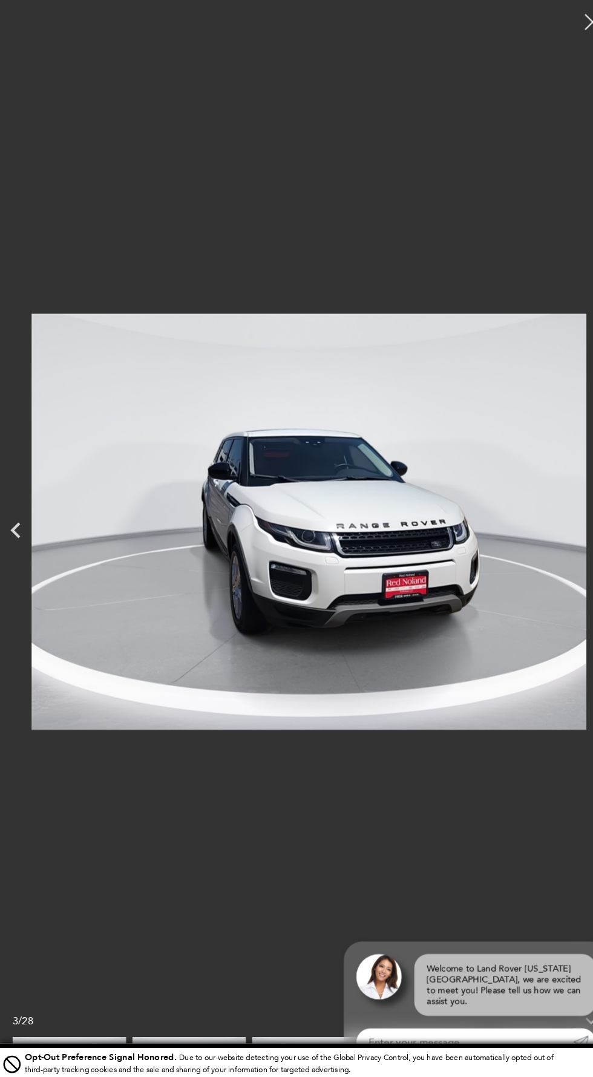
scroll to position [0, 0]
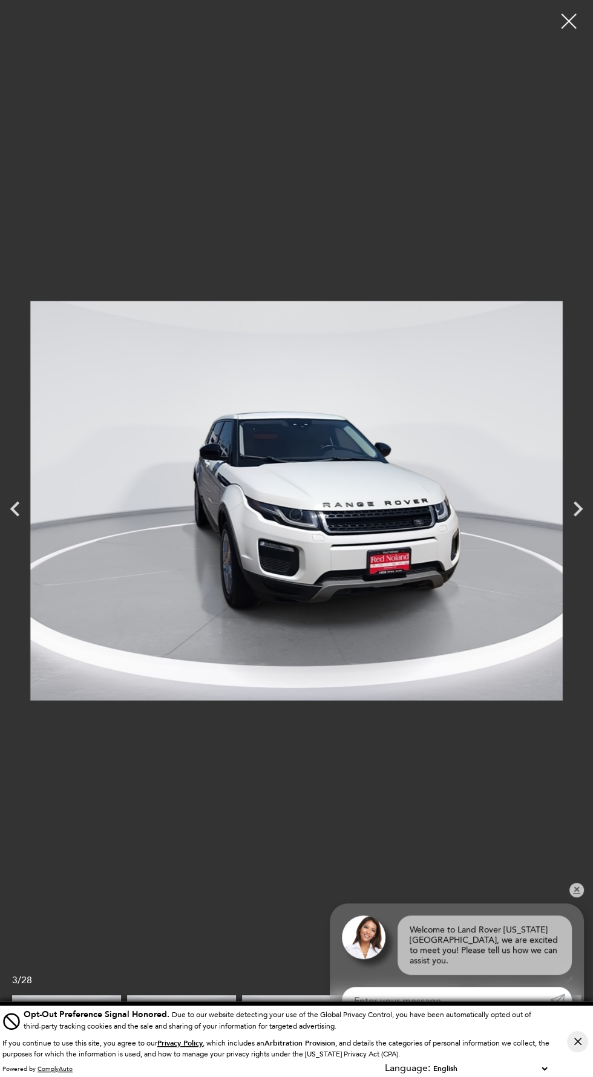
click at [22, 501] on icon "Previous" at bounding box center [15, 509] width 30 height 30
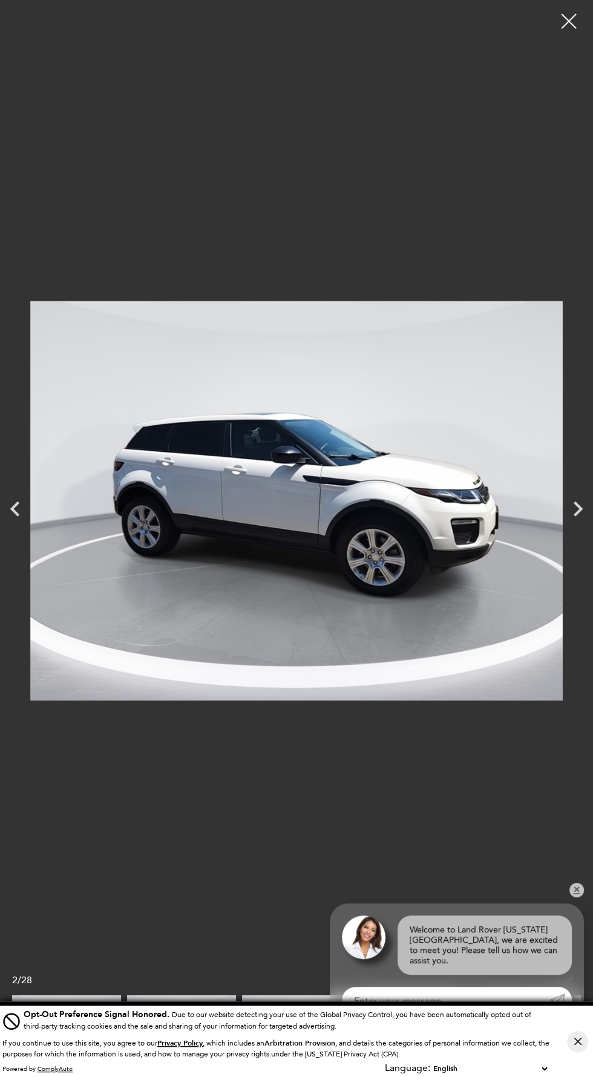
click at [15, 509] on icon "Previous" at bounding box center [15, 509] width 30 height 30
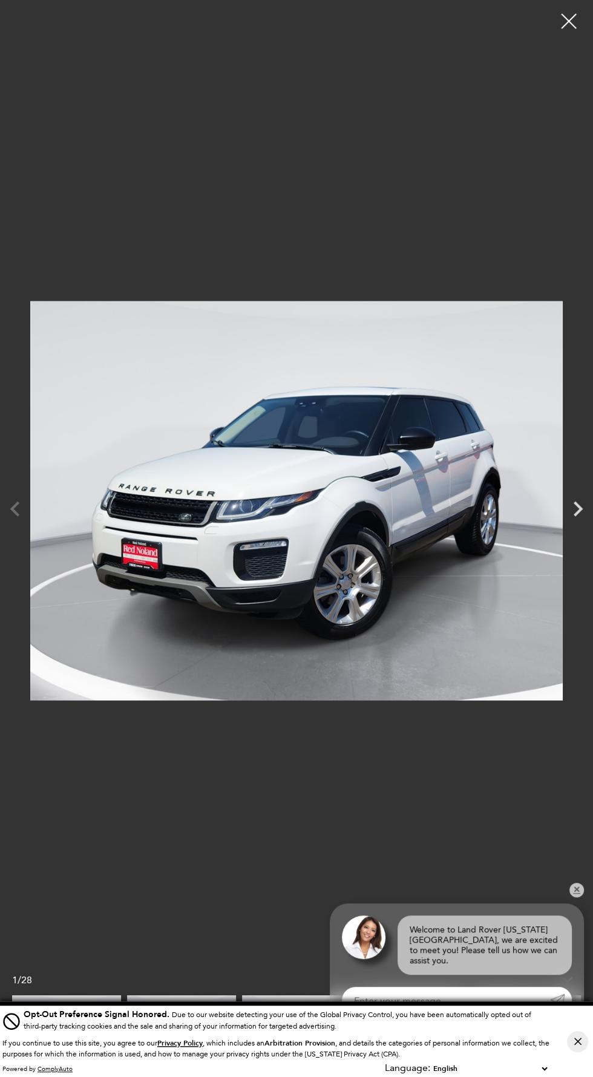
click at [41, 510] on img at bounding box center [296, 500] width 532 height 983
click at [22, 509] on div at bounding box center [296, 500] width 593 height 983
click at [41, 512] on img at bounding box center [296, 500] width 532 height 983
click at [575, 514] on icon "Next" at bounding box center [577, 508] width 9 height 15
